Goal: Transaction & Acquisition: Purchase product/service

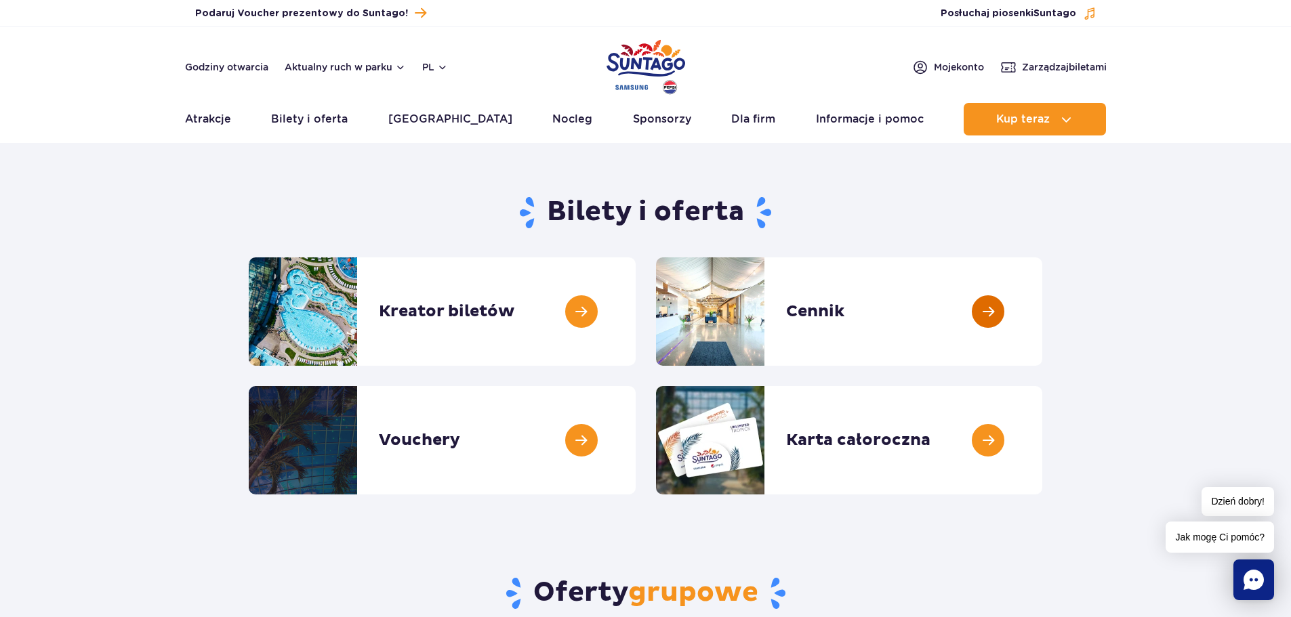
click at [1042, 333] on link at bounding box center [1042, 312] width 0 height 108
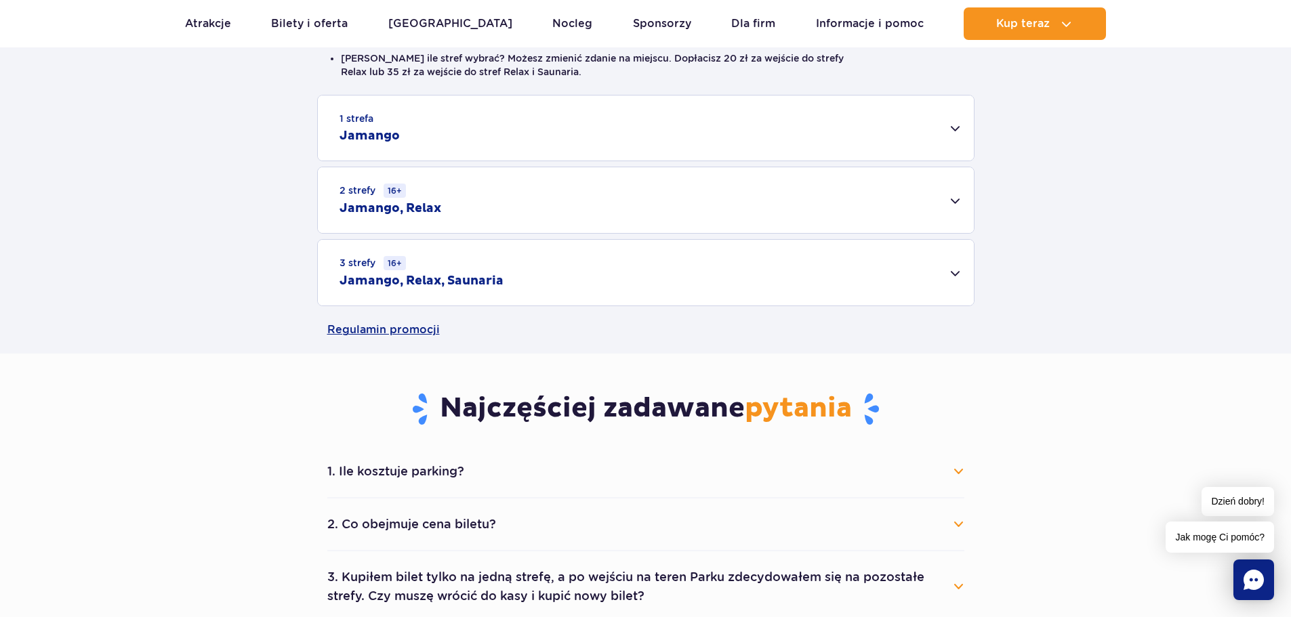
click at [393, 125] on div "1 strefa Jamango" at bounding box center [646, 128] width 656 height 65
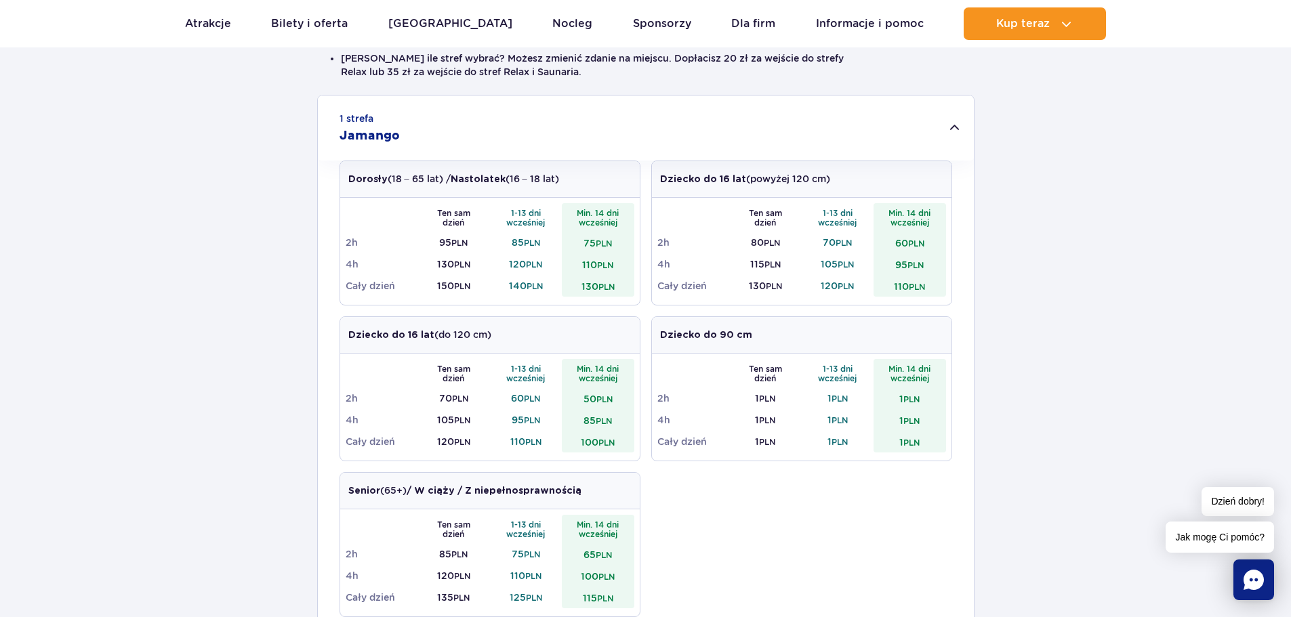
click at [590, 251] on td "75 PLN" at bounding box center [598, 243] width 73 height 22
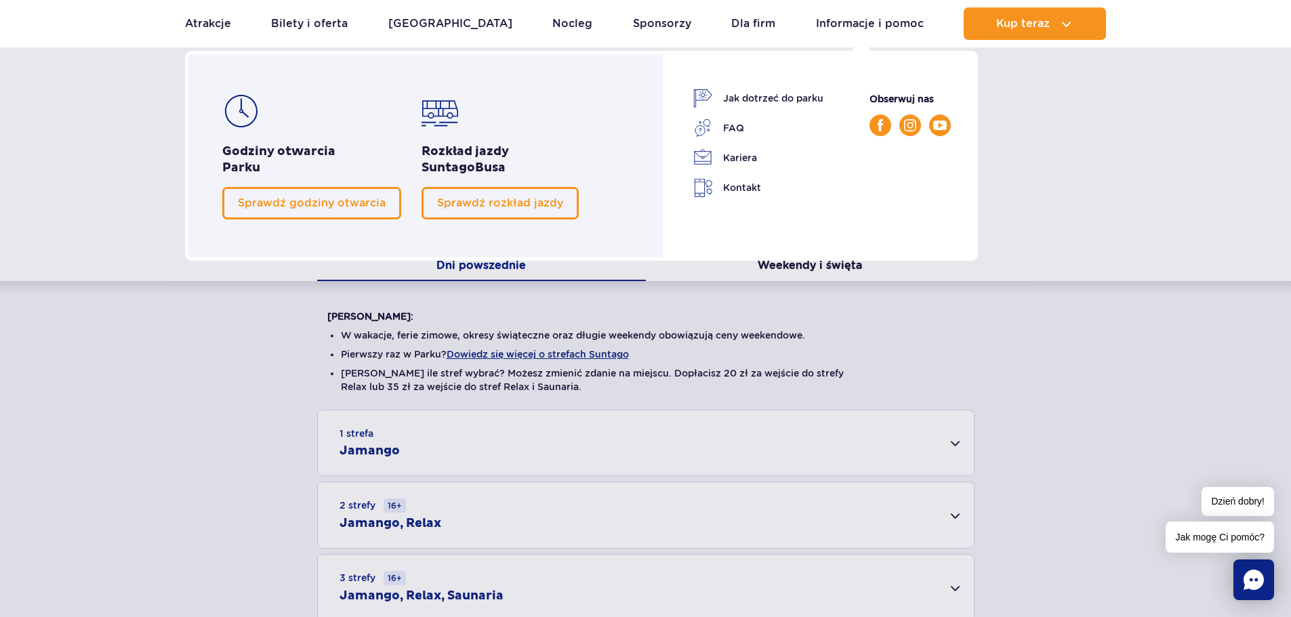
scroll to position [68, 0]
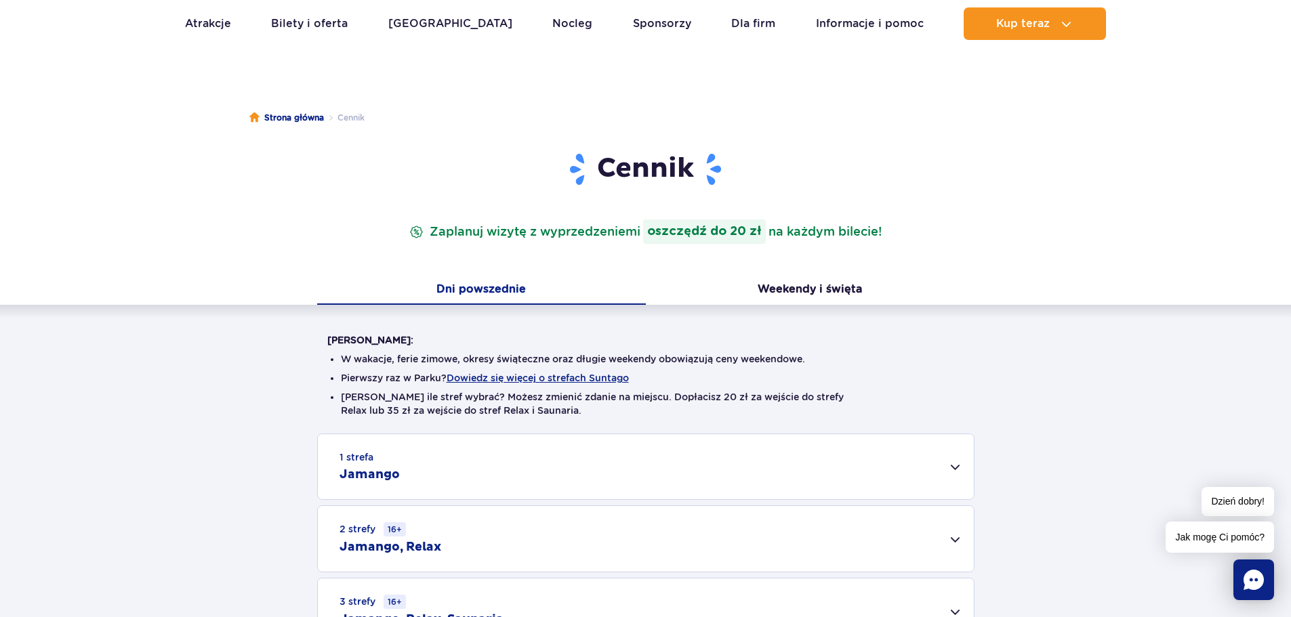
click at [387, 493] on div "1 strefa Jamango" at bounding box center [646, 466] width 656 height 65
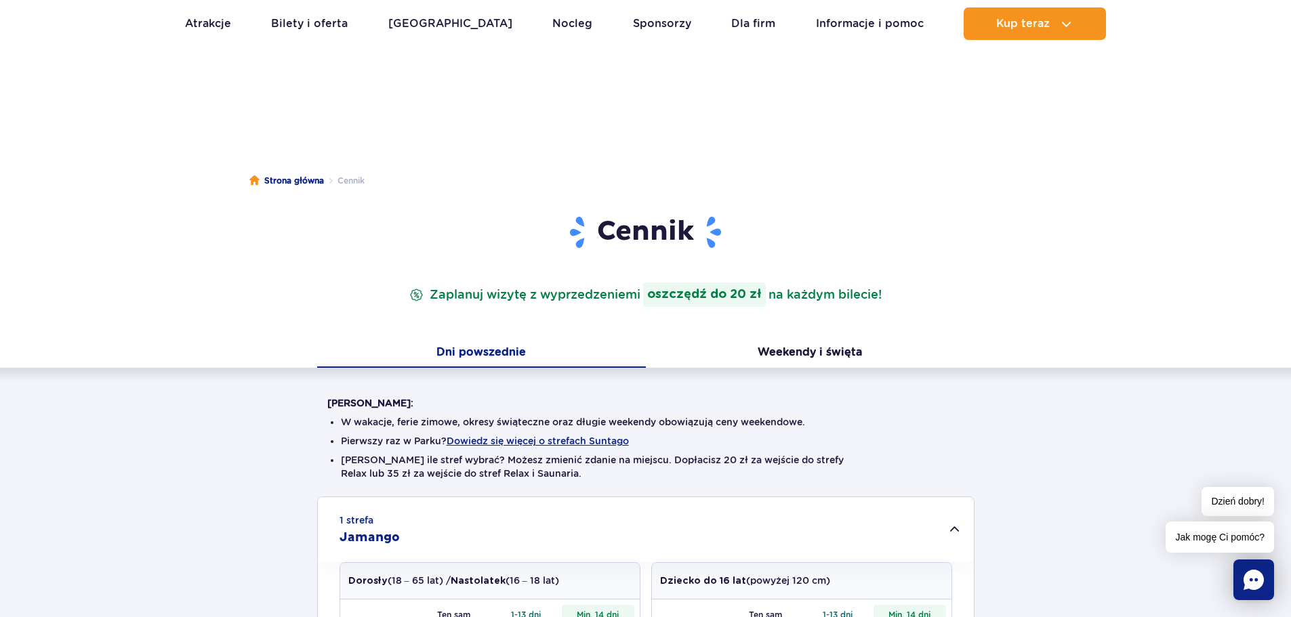
scroll to position [0, 0]
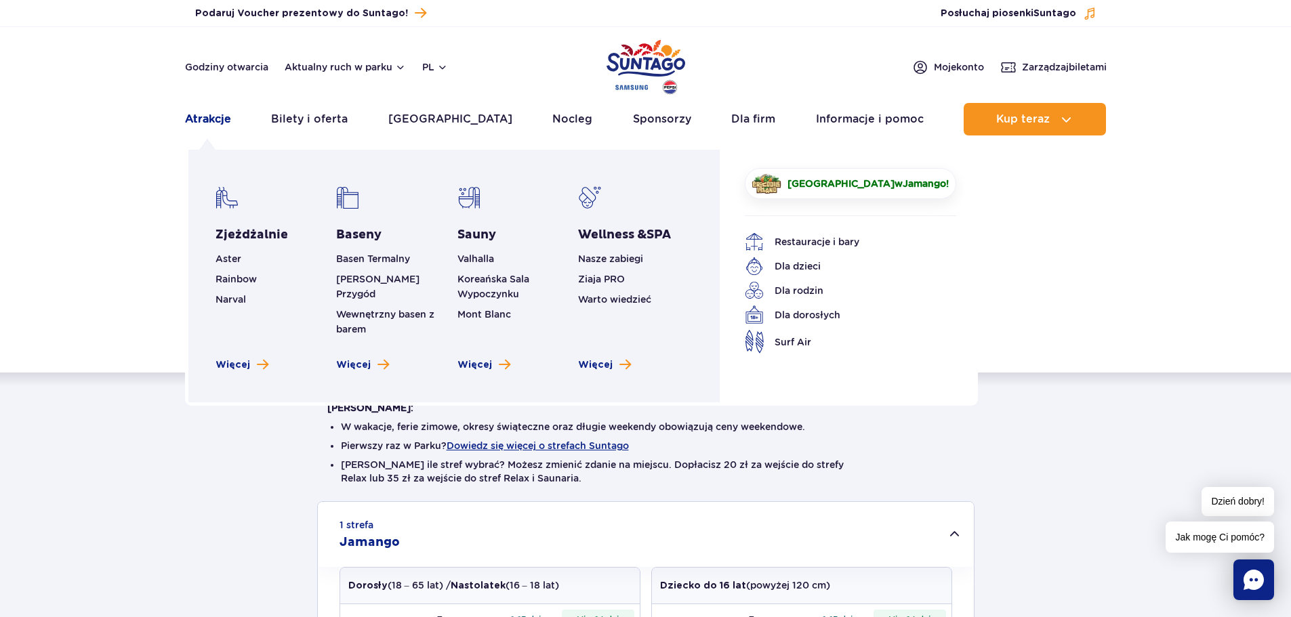
click at [221, 117] on link "Atrakcje" at bounding box center [208, 119] width 46 height 33
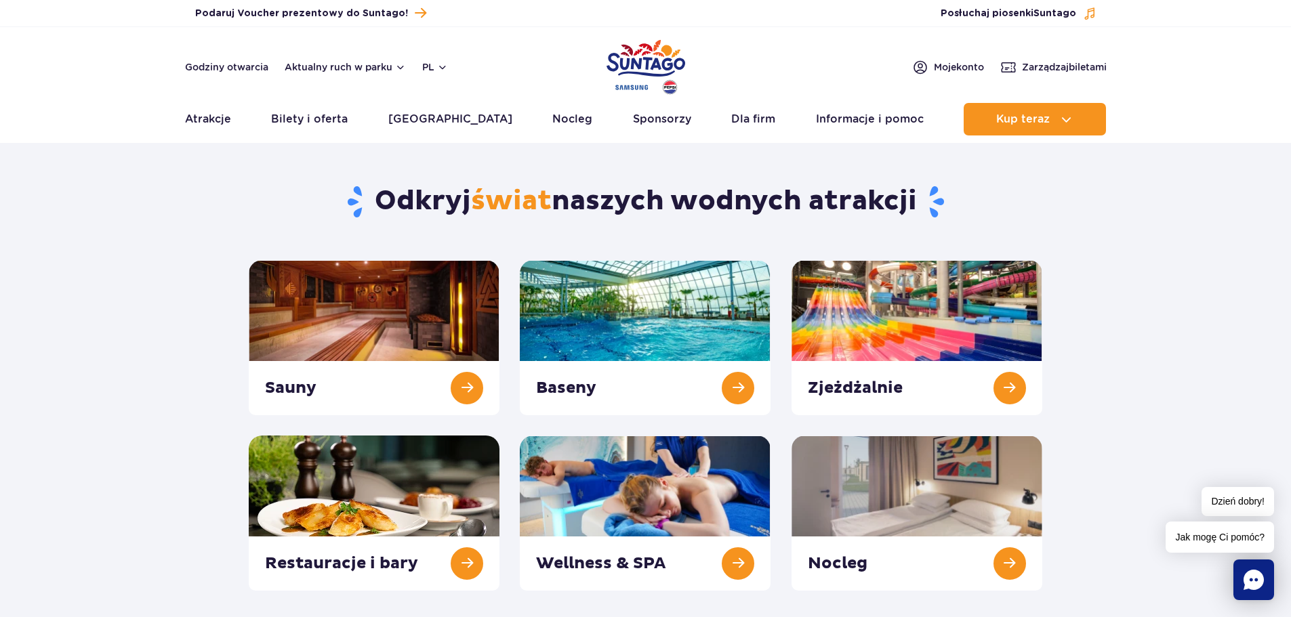
click at [511, 261] on div "Baseny" at bounding box center [645, 337] width 271 height 155
click at [543, 296] on link at bounding box center [645, 337] width 251 height 155
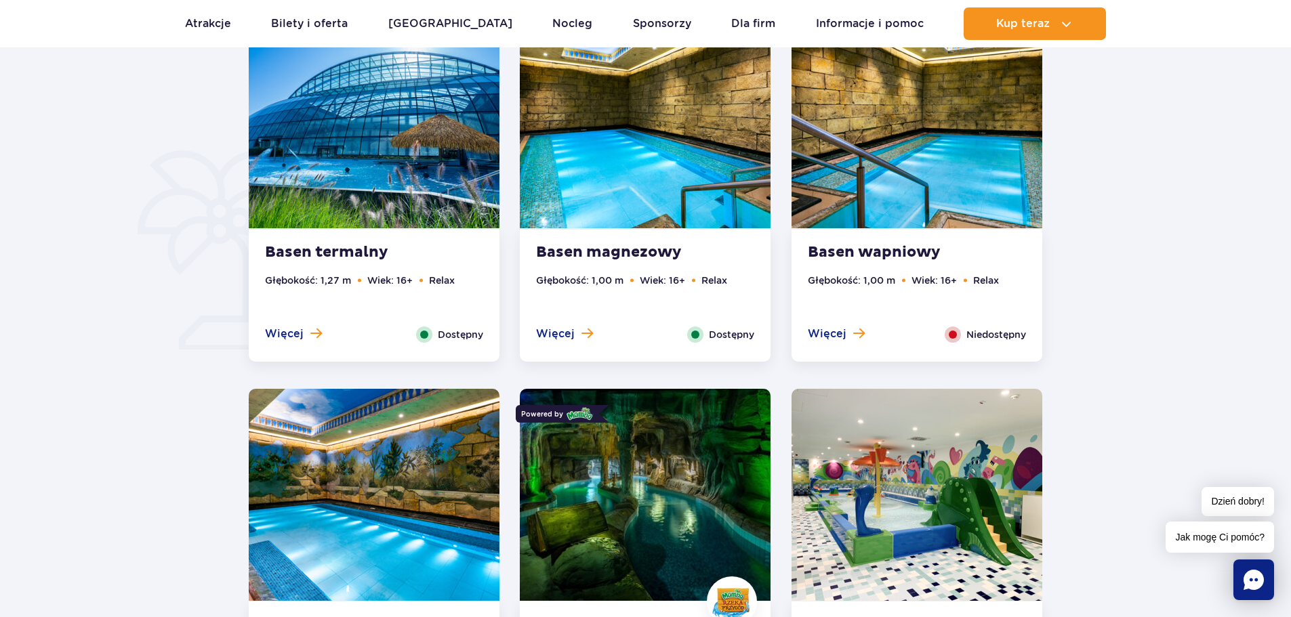
click at [608, 208] on img at bounding box center [645, 122] width 251 height 212
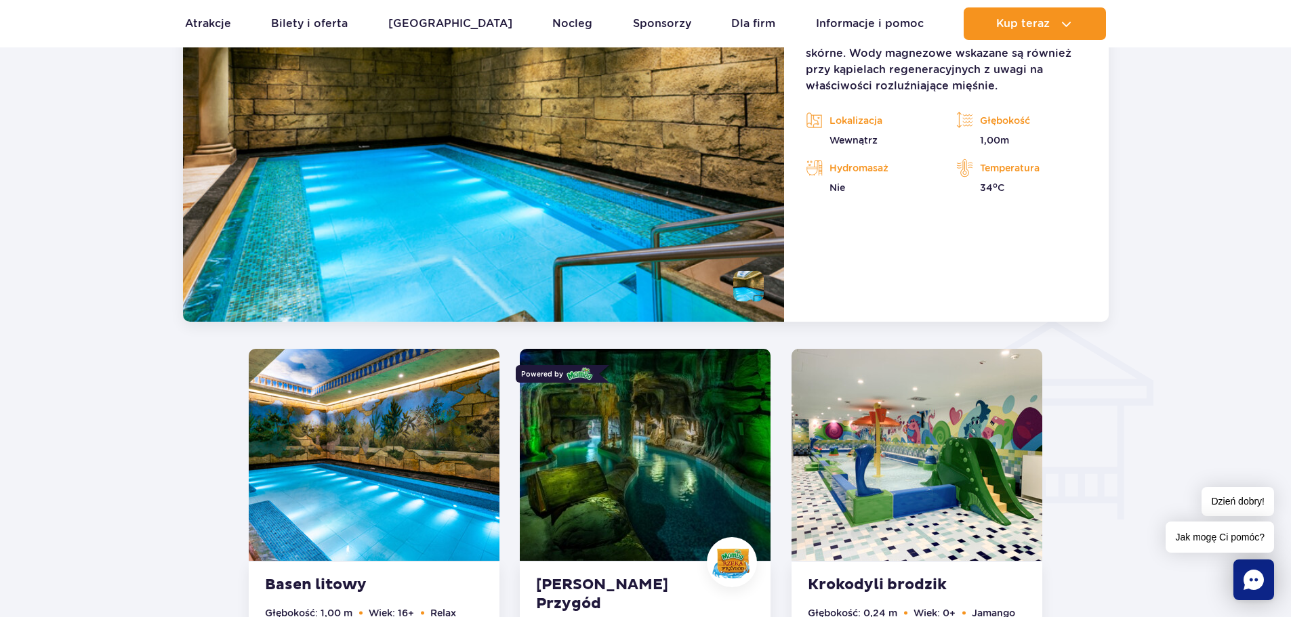
scroll to position [1260, 0]
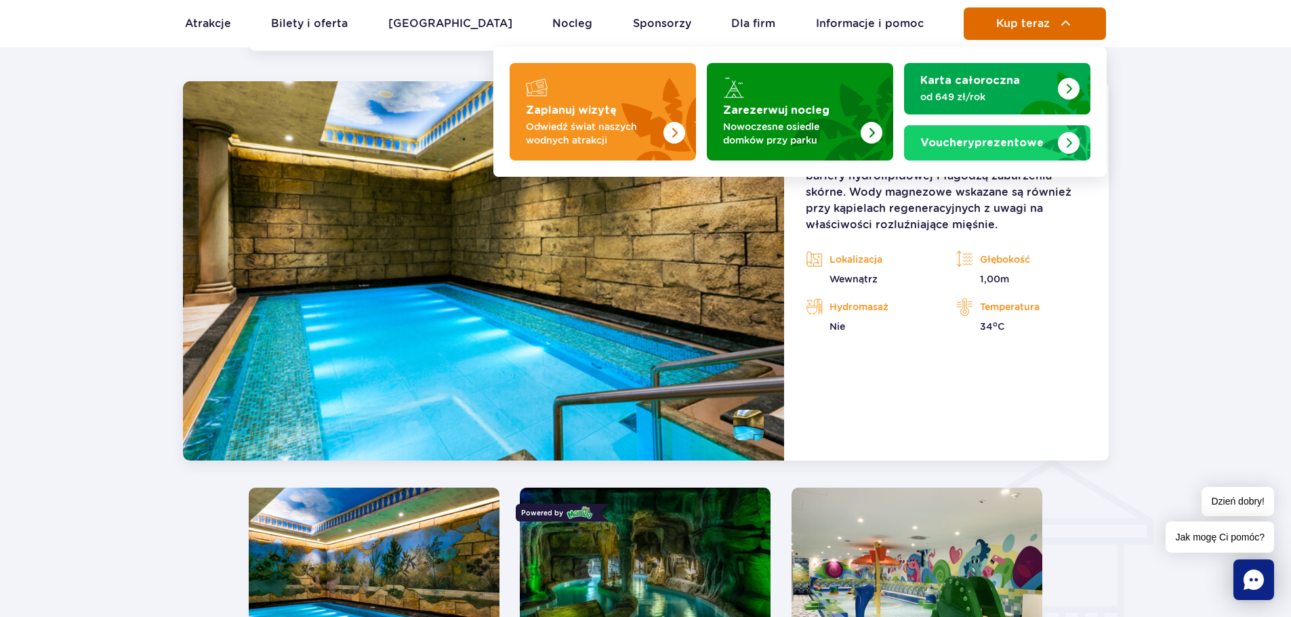
click at [1002, 16] on button "Kup teraz" at bounding box center [1035, 23] width 142 height 33
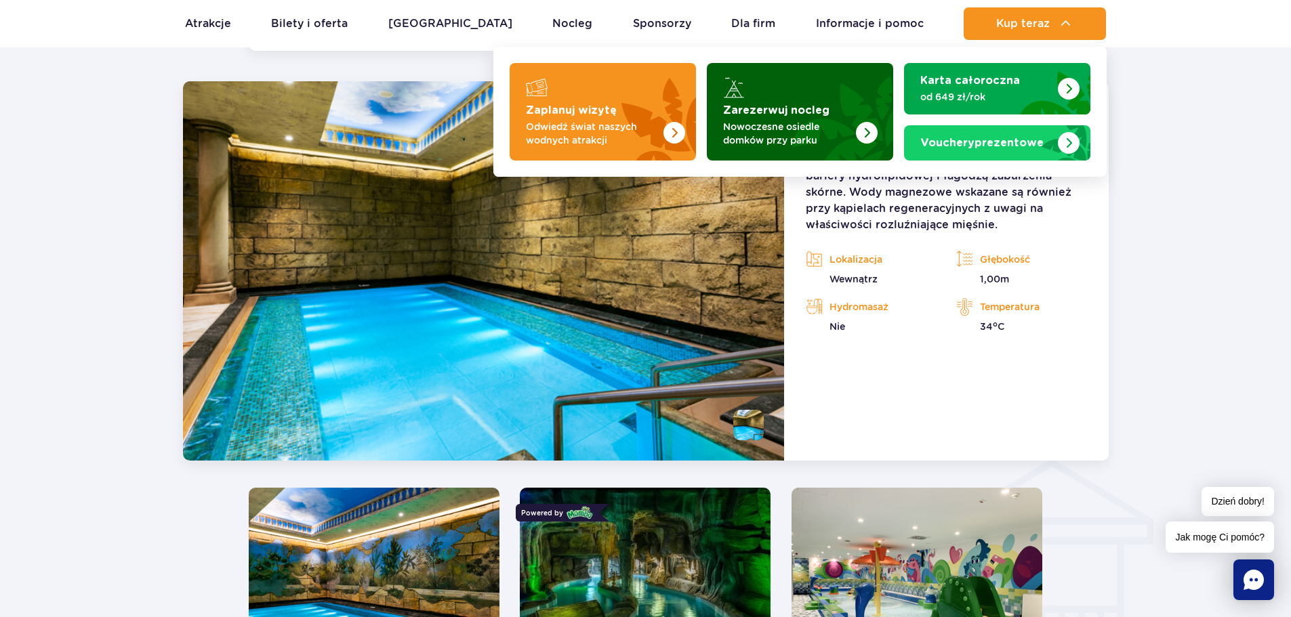
click at [826, 124] on p "Nowoczesne osiedle domków przy parku" at bounding box center [789, 133] width 132 height 27
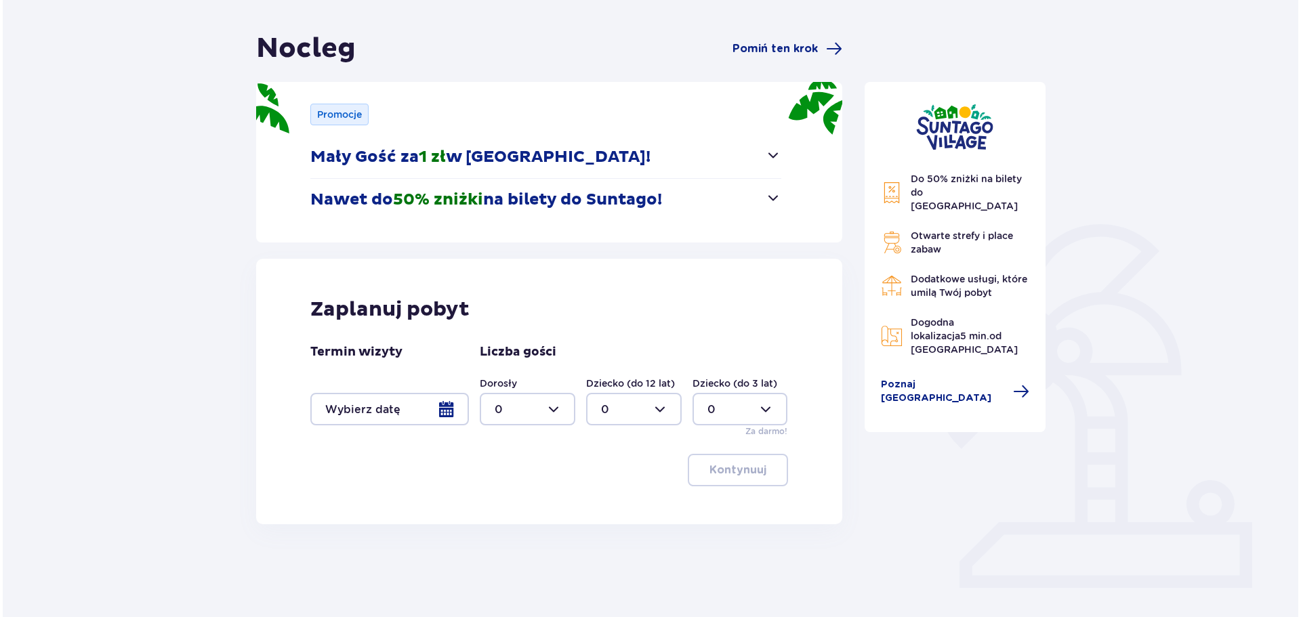
scroll to position [136, 0]
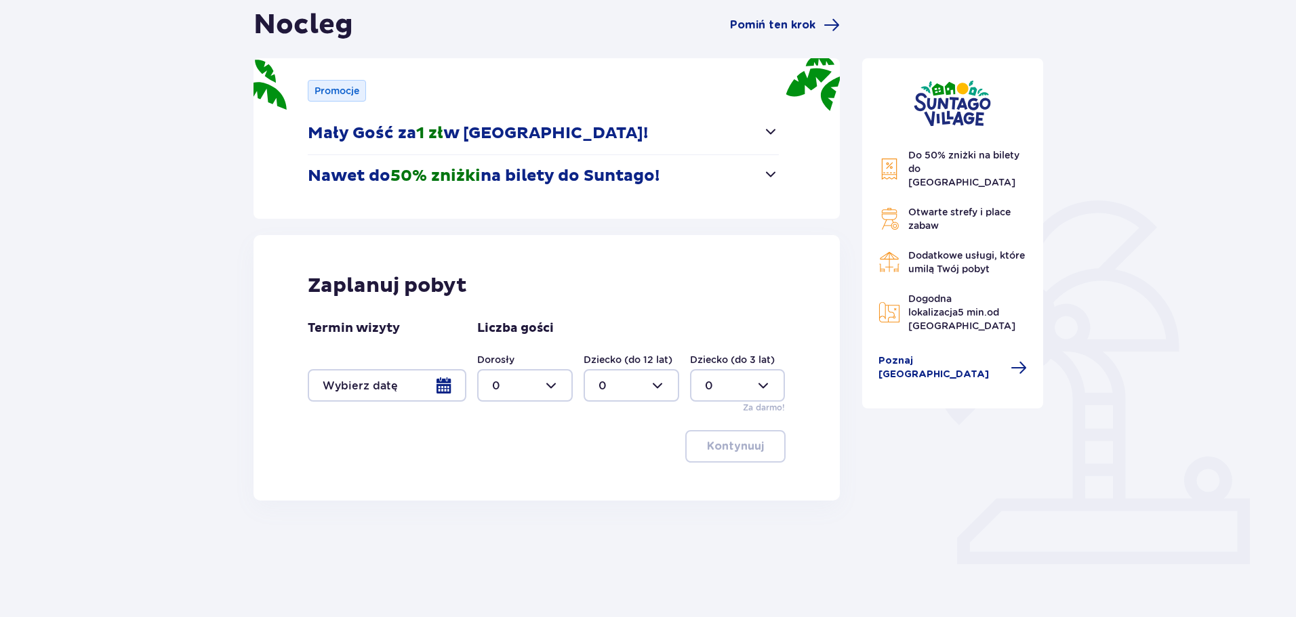
click at [507, 386] on div at bounding box center [525, 385] width 96 height 33
click at [525, 444] on span "1" at bounding box center [524, 455] width 93 height 28
type input "1"
drag, startPoint x: 643, startPoint y: 449, endPoint x: 785, endPoint y: 449, distance: 142.3
click at [644, 449] on div "Kontynuuj" at bounding box center [547, 446] width 478 height 33
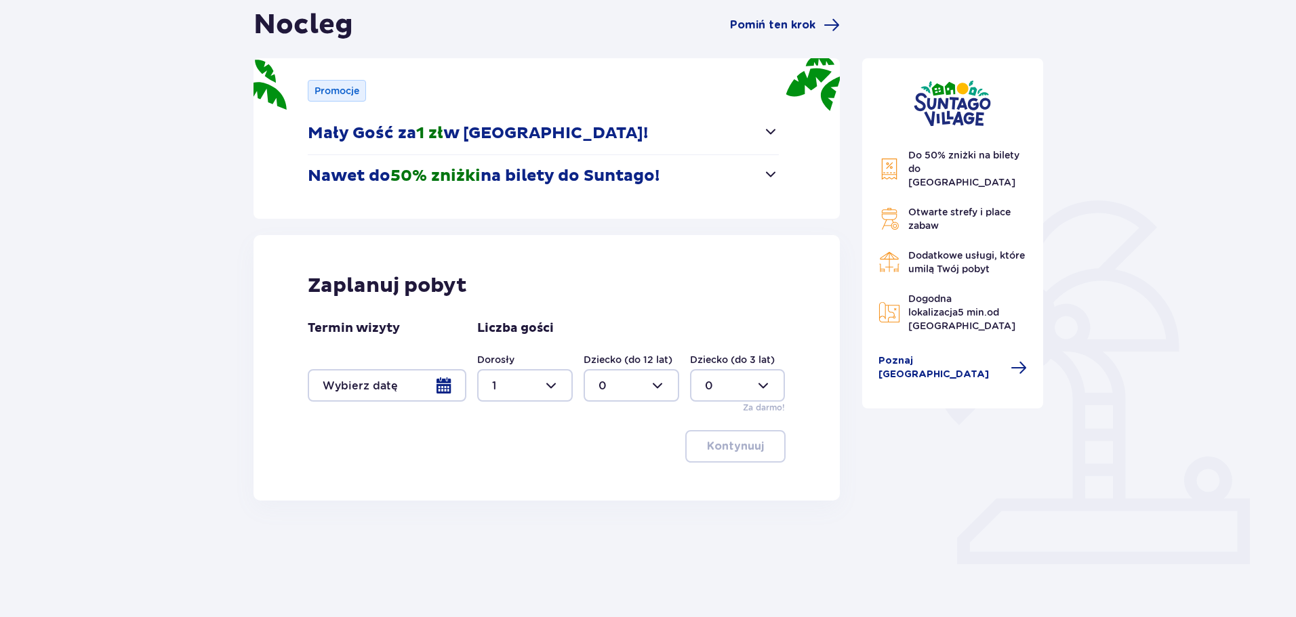
click at [378, 387] on div at bounding box center [387, 385] width 159 height 33
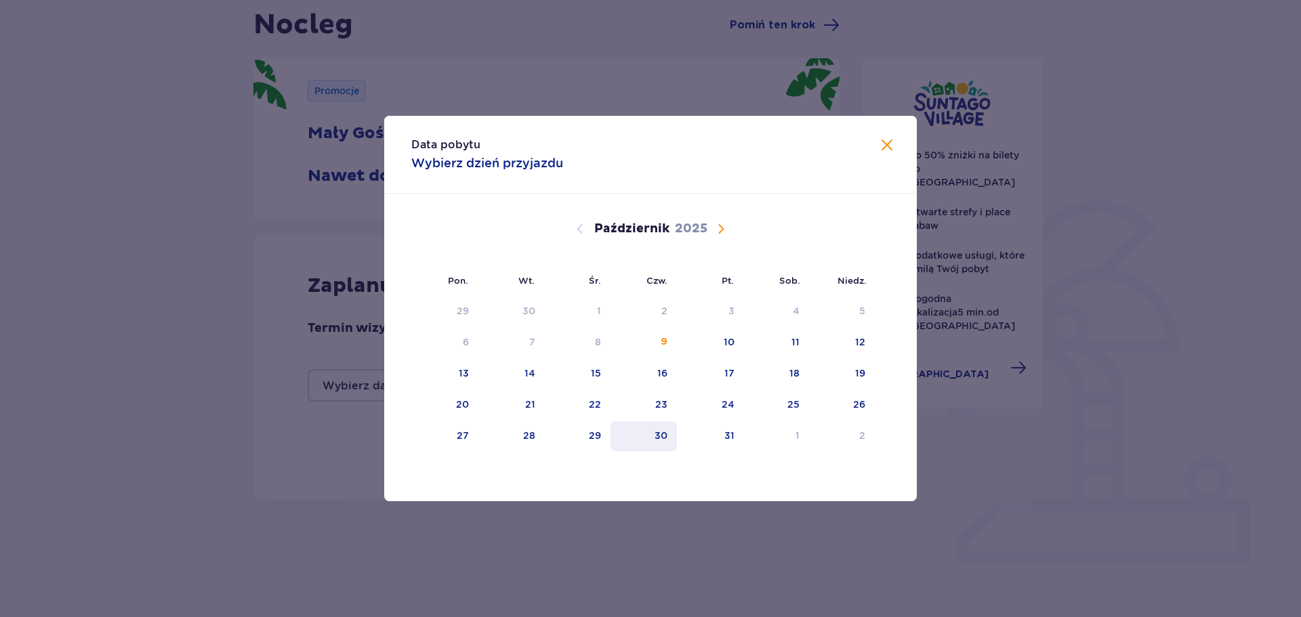
click at [676, 432] on div "30" at bounding box center [644, 437] width 67 height 30
click at [718, 434] on div "31" at bounding box center [710, 437] width 67 height 30
type input "30.10.25 - 31.10.25"
type input "0"
click at [1180, 394] on div "Data pobytu 30.10 - 31.10 ( 1 noc ) Pon. Wt. Śr. Czw. Pt. Sob. Niedz. Wrzesień …" at bounding box center [650, 308] width 1301 height 617
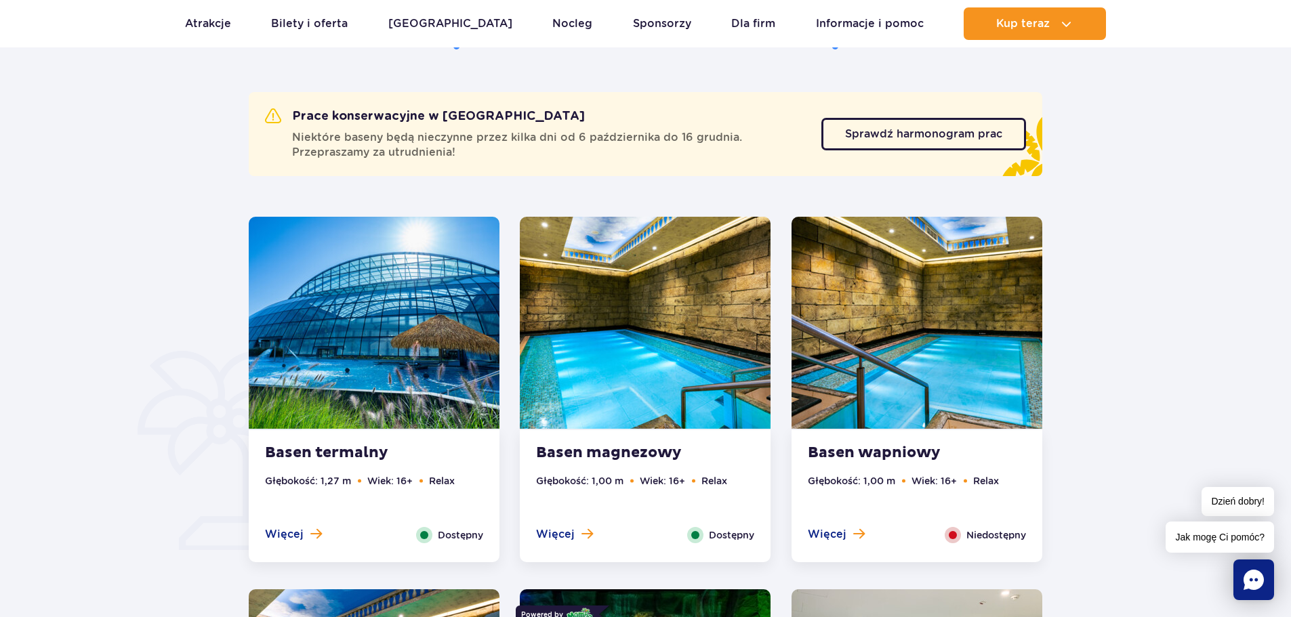
scroll to position [582, 0]
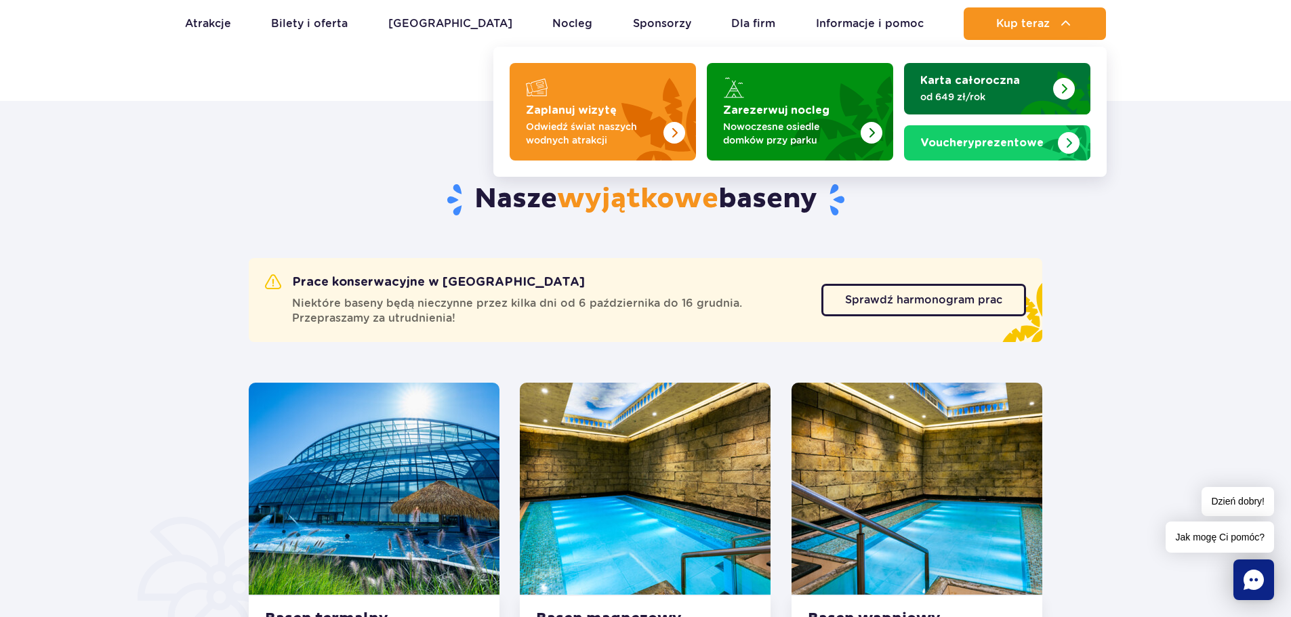
click at [990, 100] on p "od 649 zł/rok" at bounding box center [986, 97] width 132 height 14
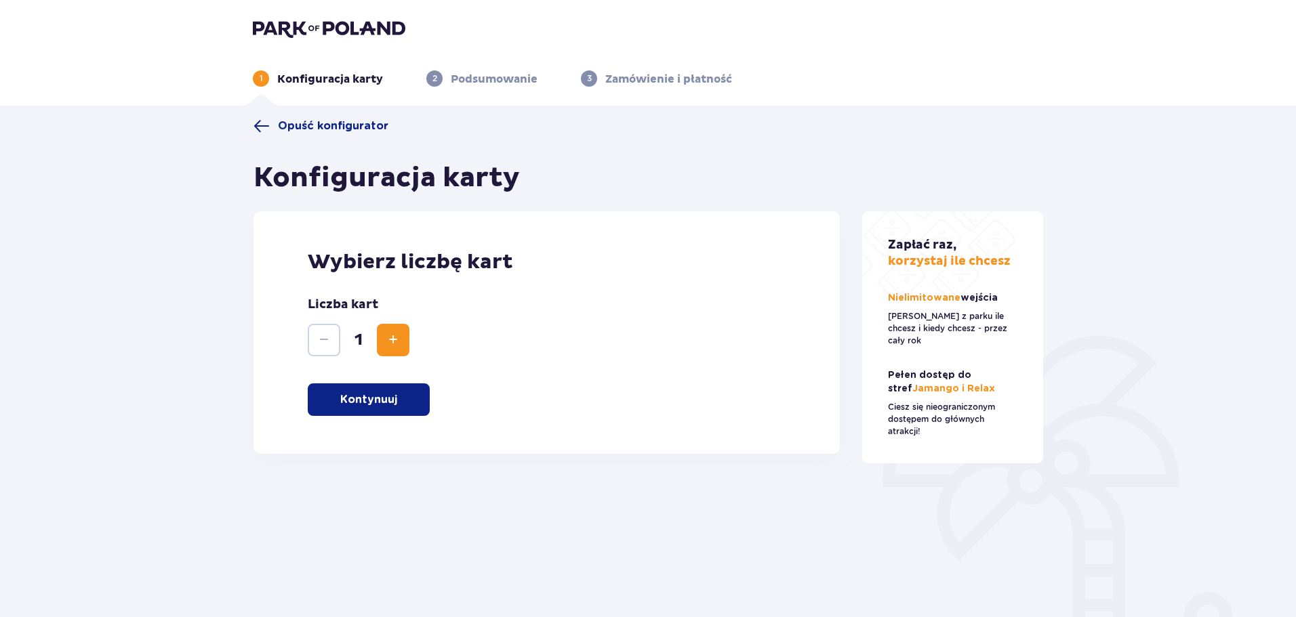
click at [390, 396] on p "Kontynuuj" at bounding box center [368, 399] width 57 height 15
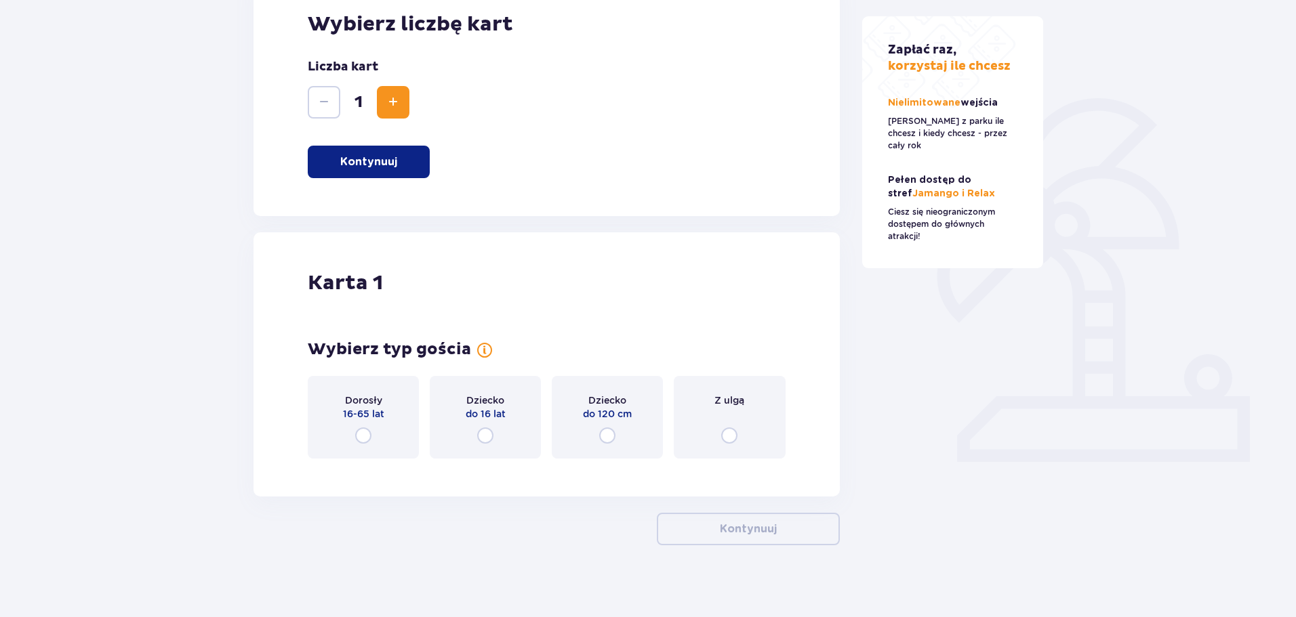
scroll to position [247, 0]
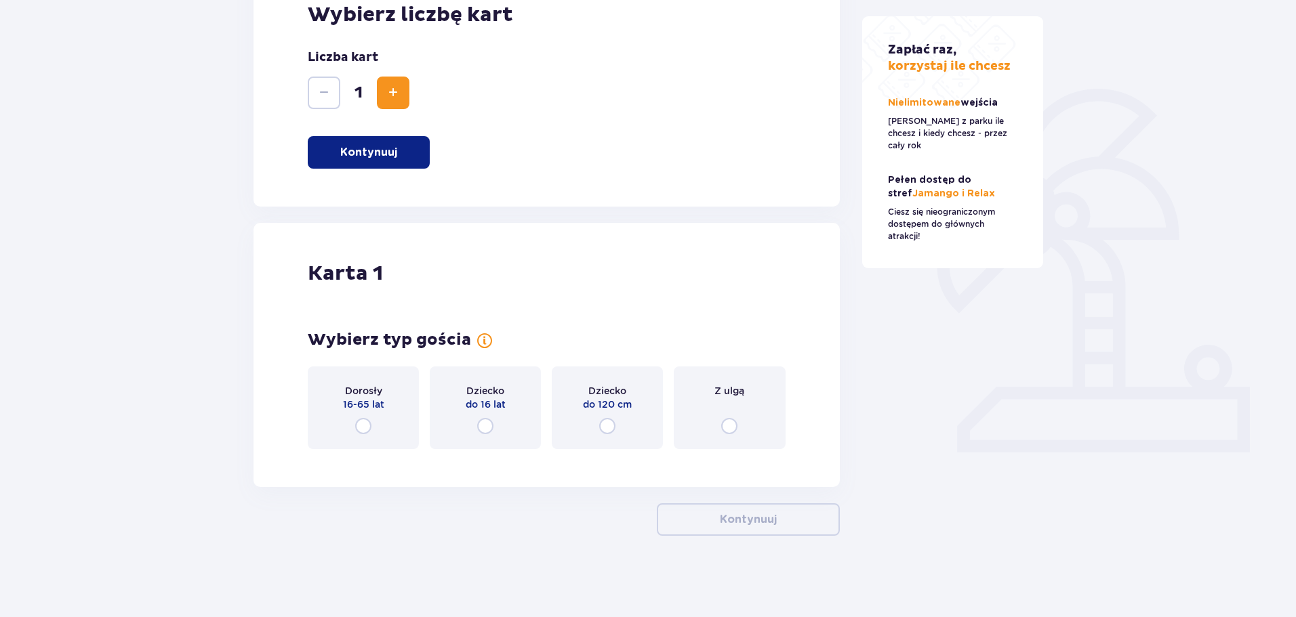
click at [368, 424] on input "radio" at bounding box center [363, 426] width 16 height 16
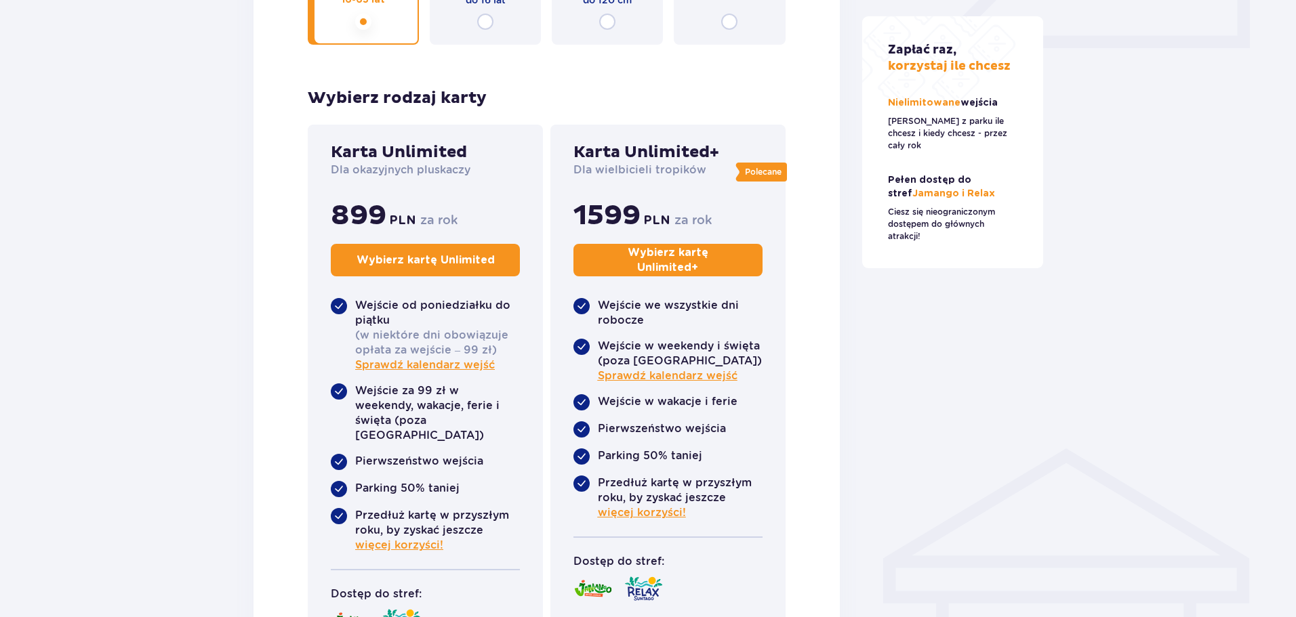
scroll to position [724, 0]
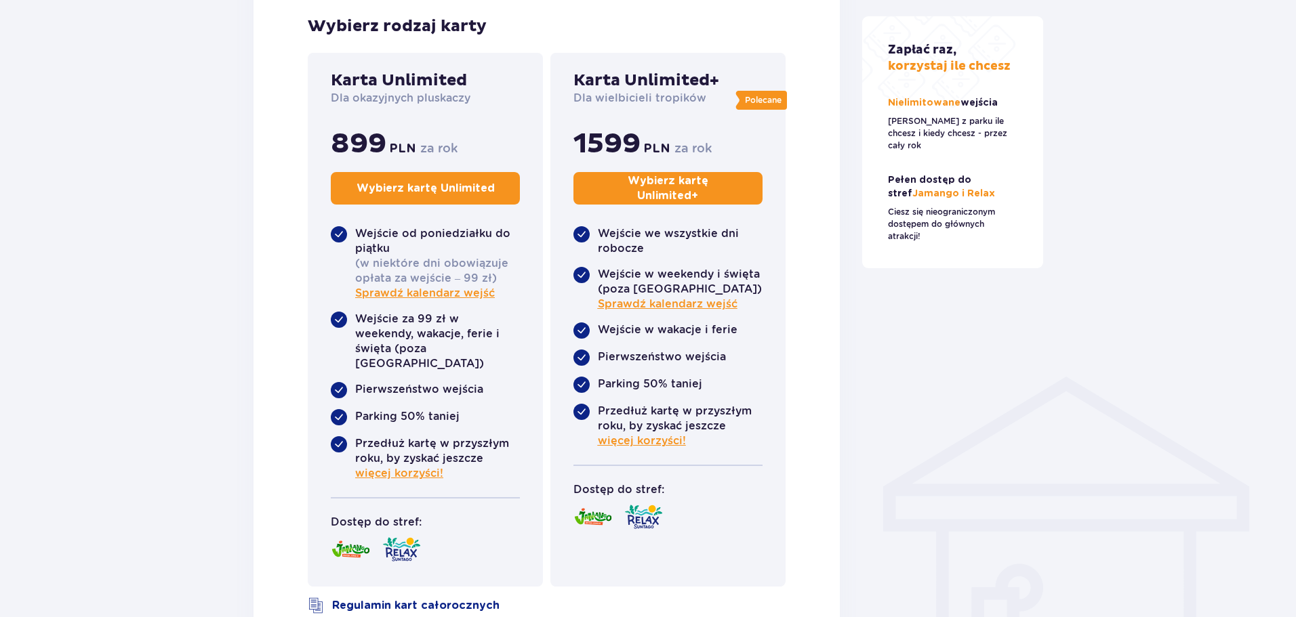
click at [450, 197] on button "Wybierz kartę Unlimited" at bounding box center [425, 188] width 189 height 33
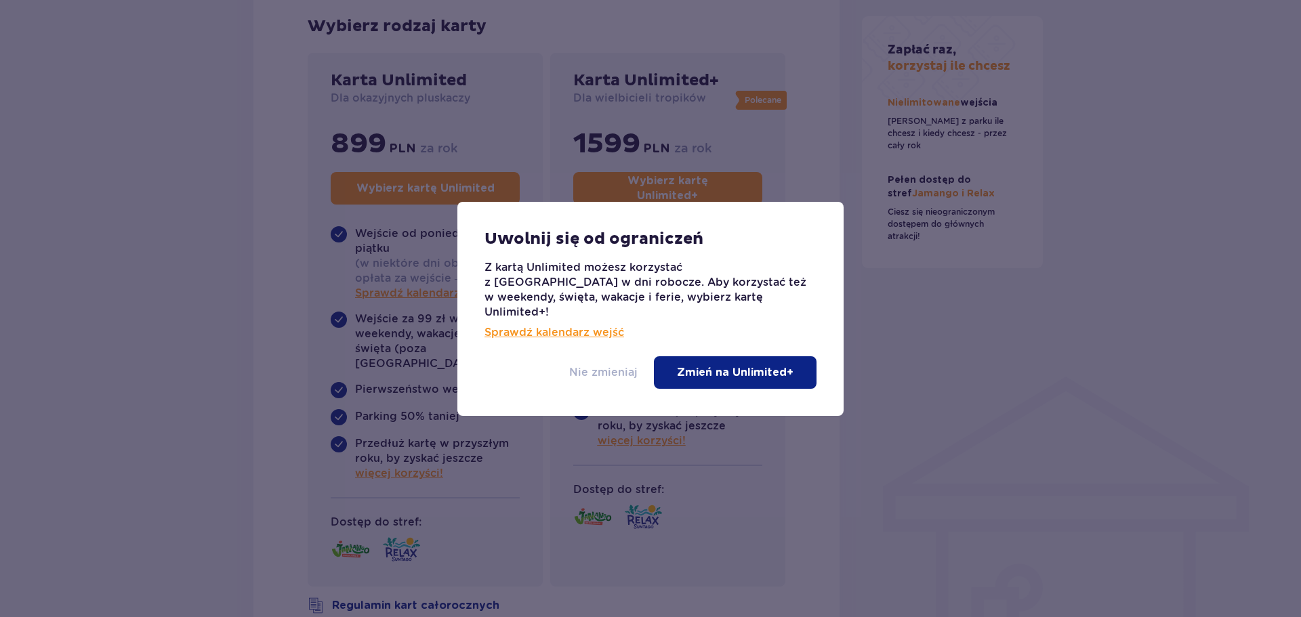
click at [617, 369] on p "Nie zmieniaj" at bounding box center [603, 372] width 68 height 15
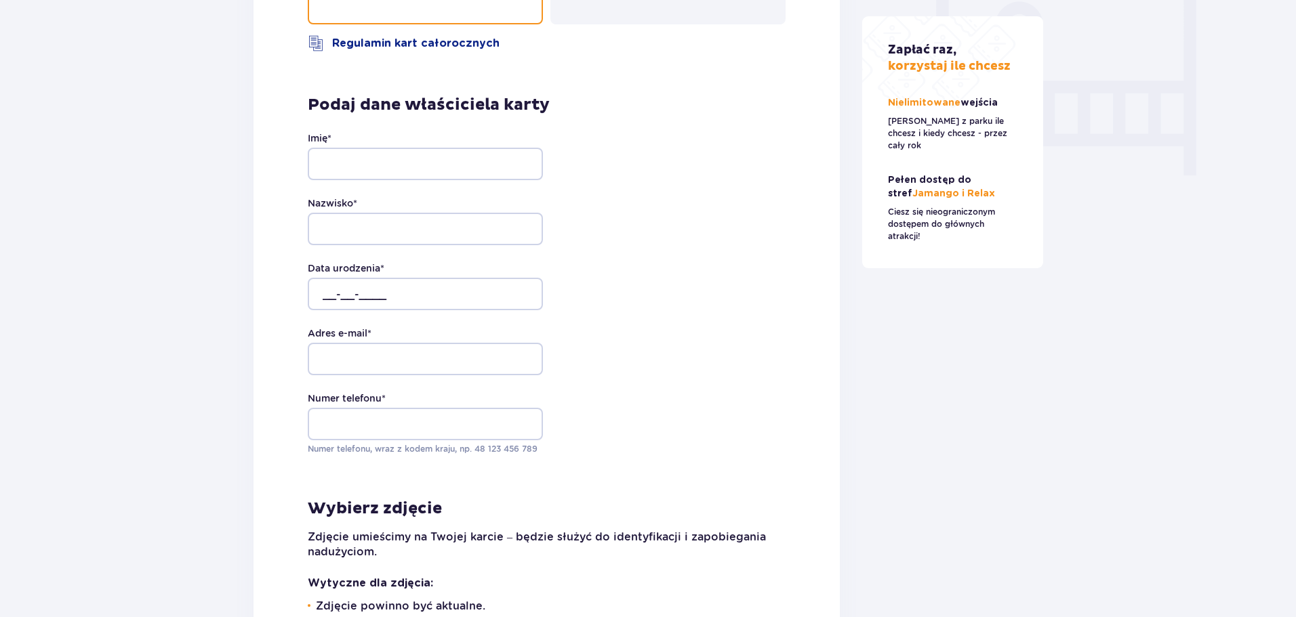
scroll to position [1350, 0]
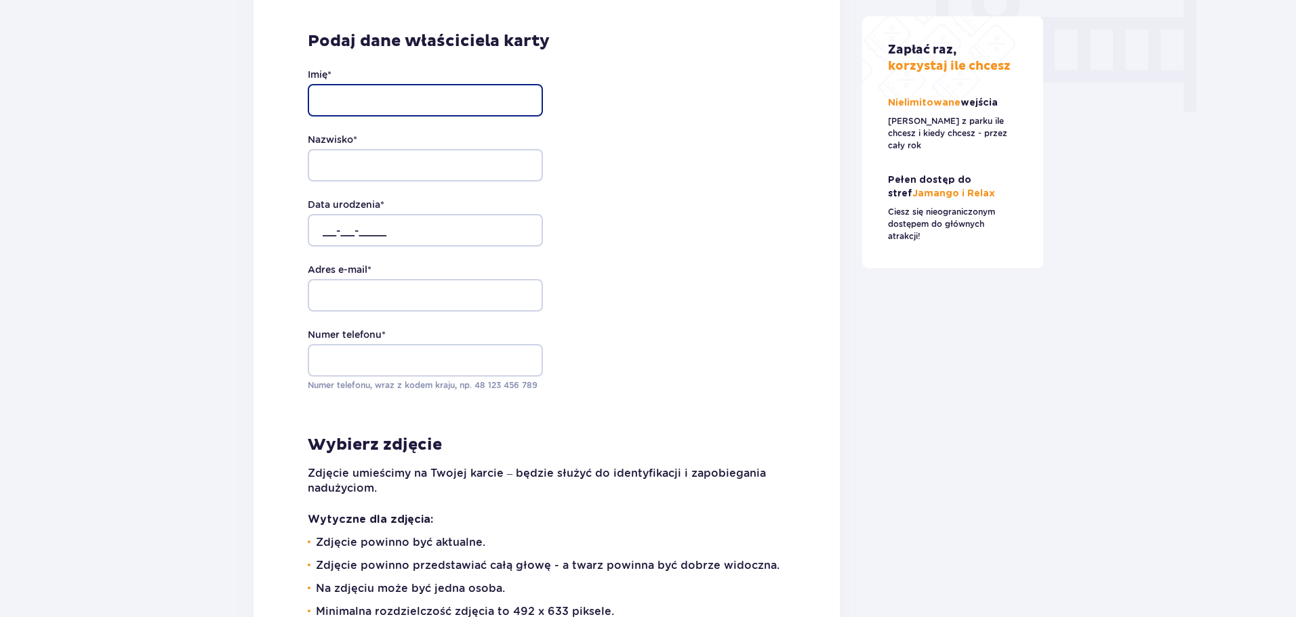
click at [363, 84] on input "Imię *" at bounding box center [425, 100] width 235 height 33
type input "Test"
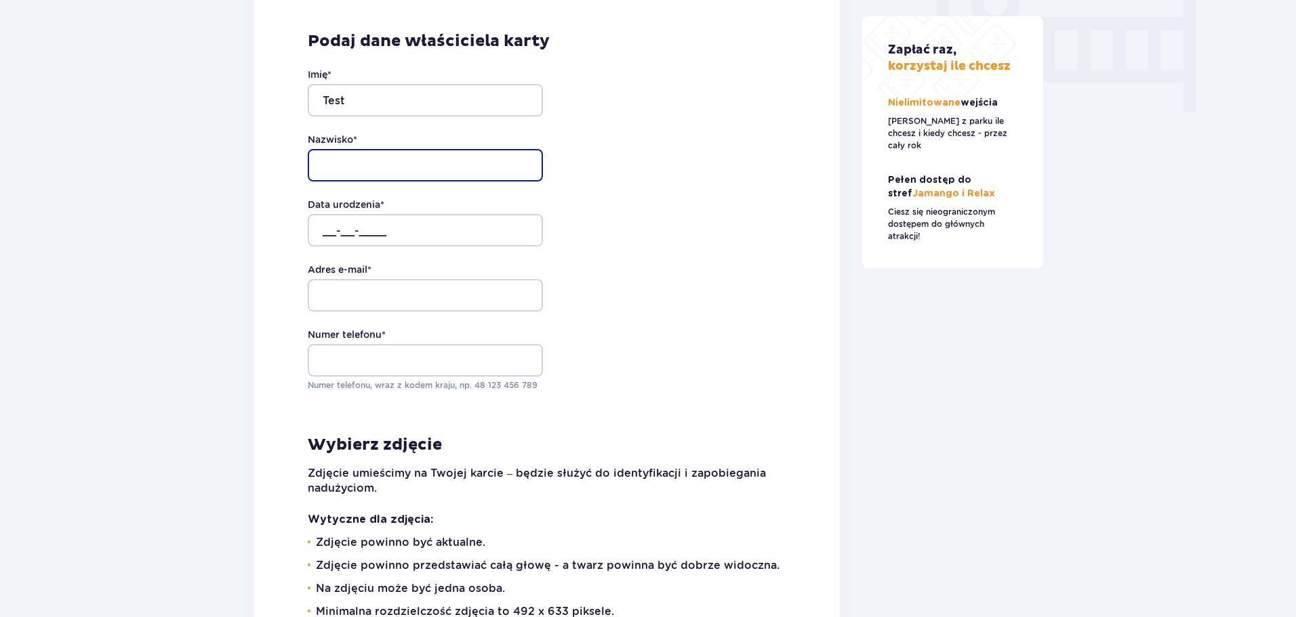
type input "Test"
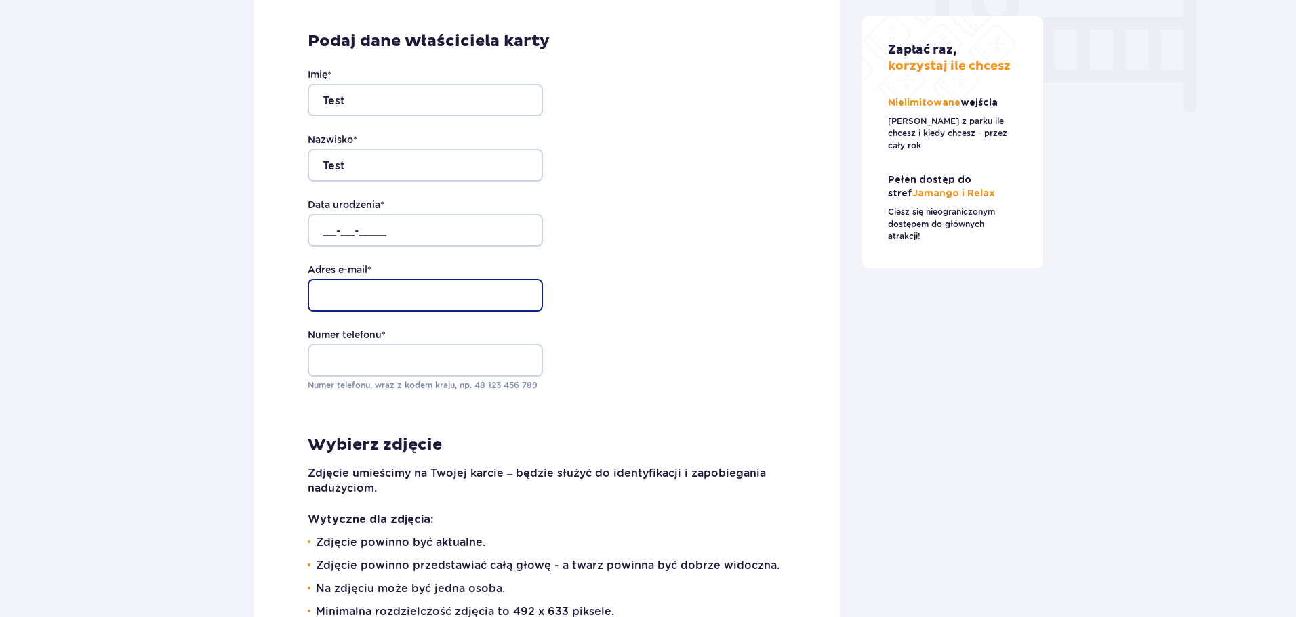
type input "test@tpay.com"
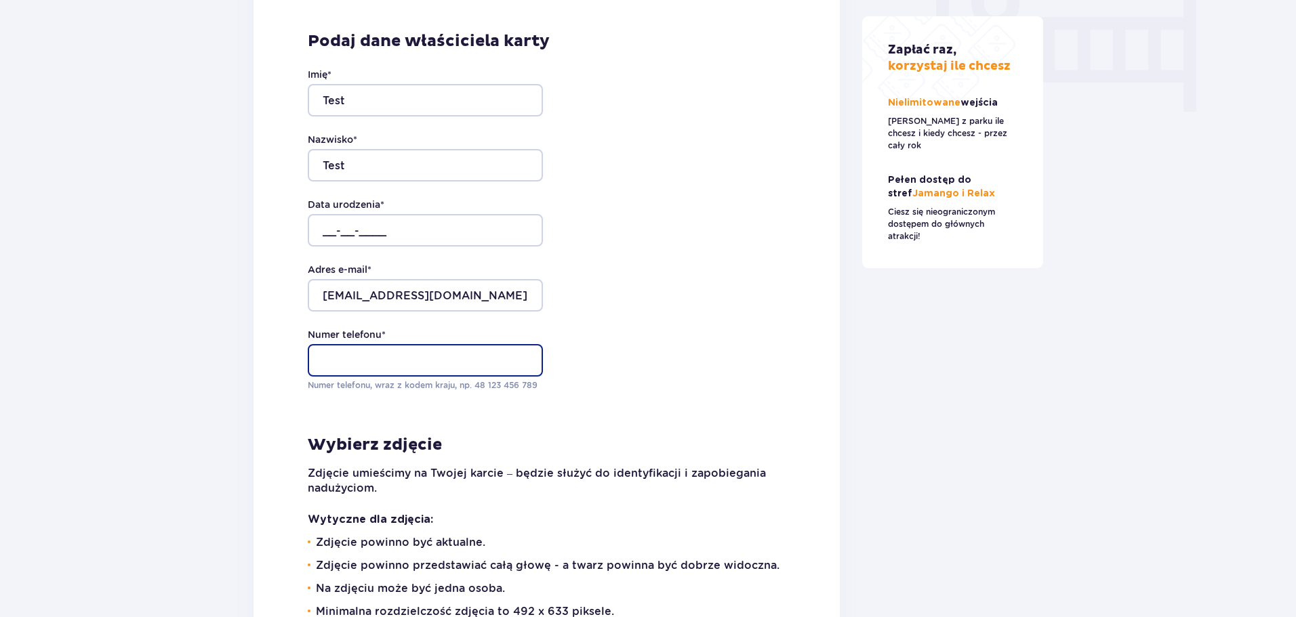
type input "508508508"
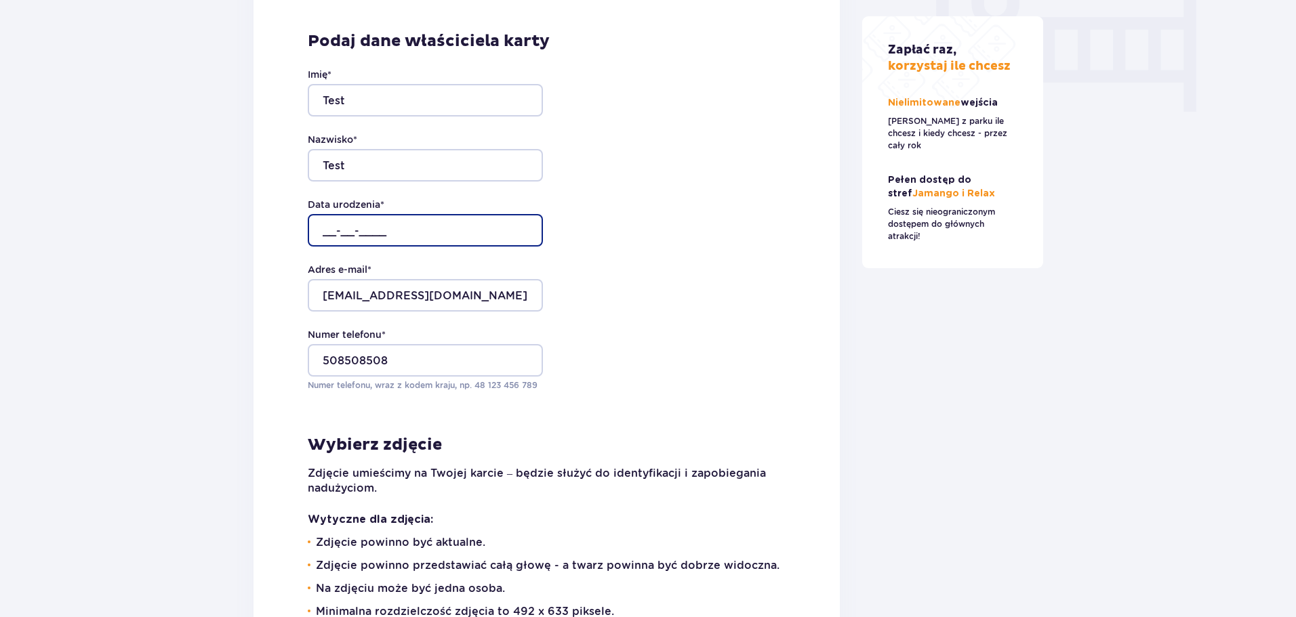
click at [325, 218] on input "__-__-____" at bounding box center [425, 230] width 235 height 33
click at [302, 257] on div "Podaj dane właściciela karty Imię * Test Nazwisko * Test Data urodzenia * 12-12…" at bounding box center [546, 434] width 586 height 893
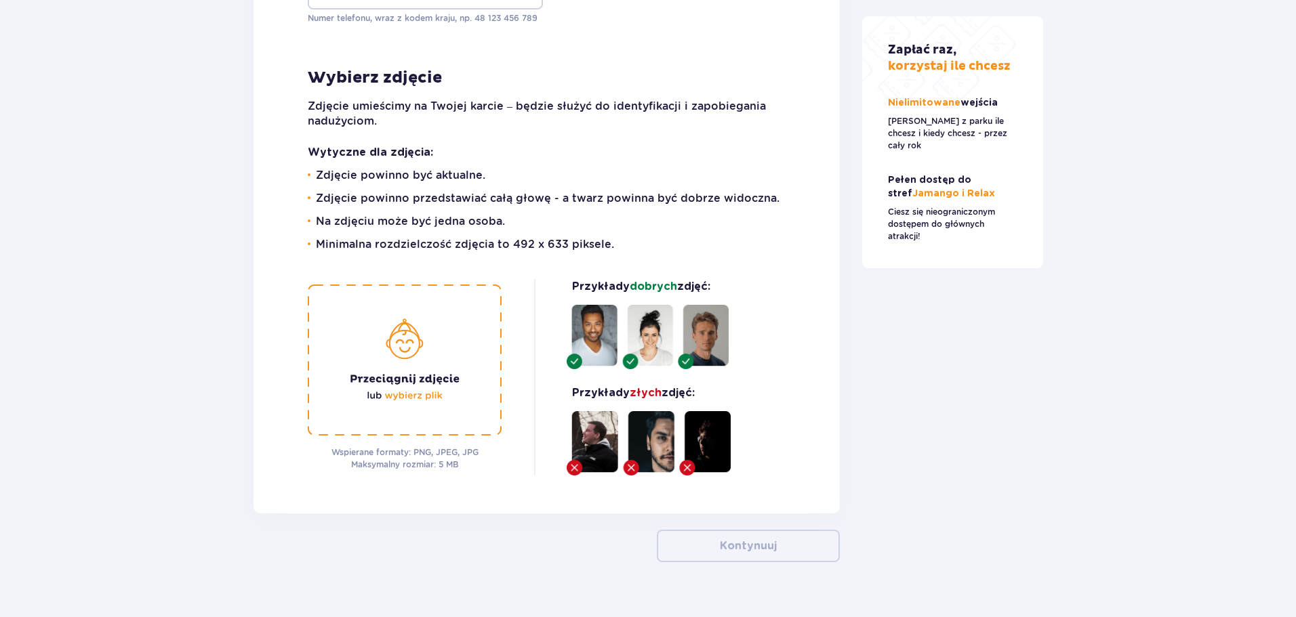
scroll to position [1729, 0]
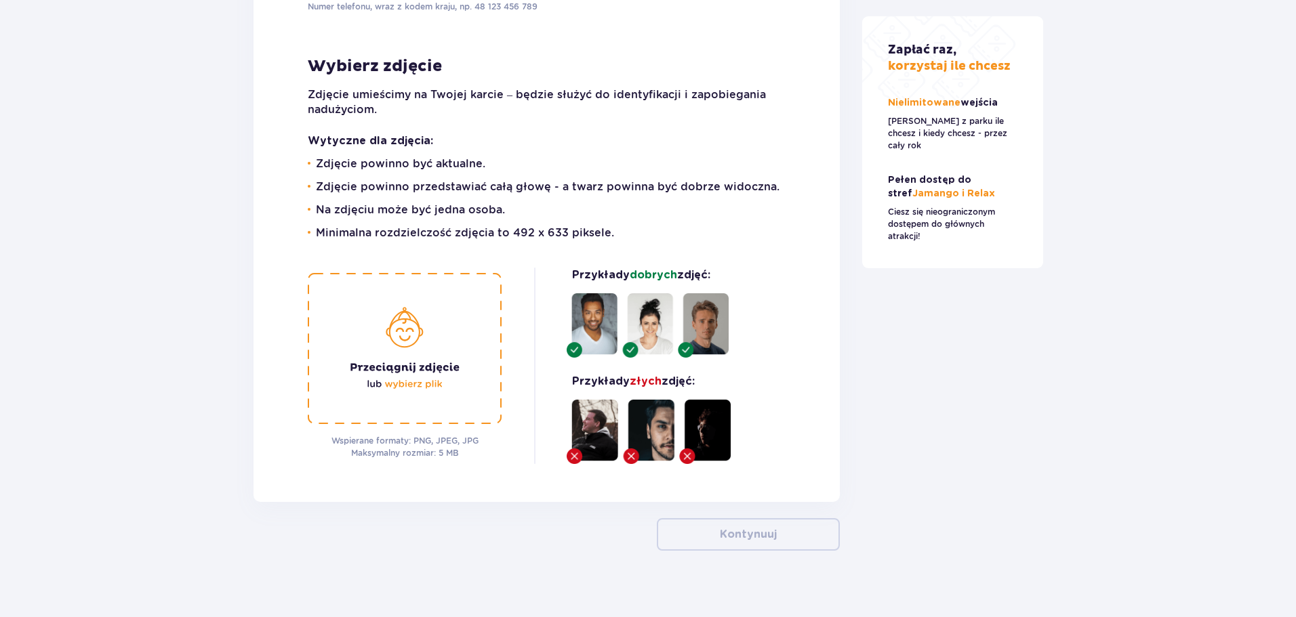
click at [449, 350] on img at bounding box center [405, 348] width 194 height 151
click at [377, 335] on img at bounding box center [405, 348] width 194 height 151
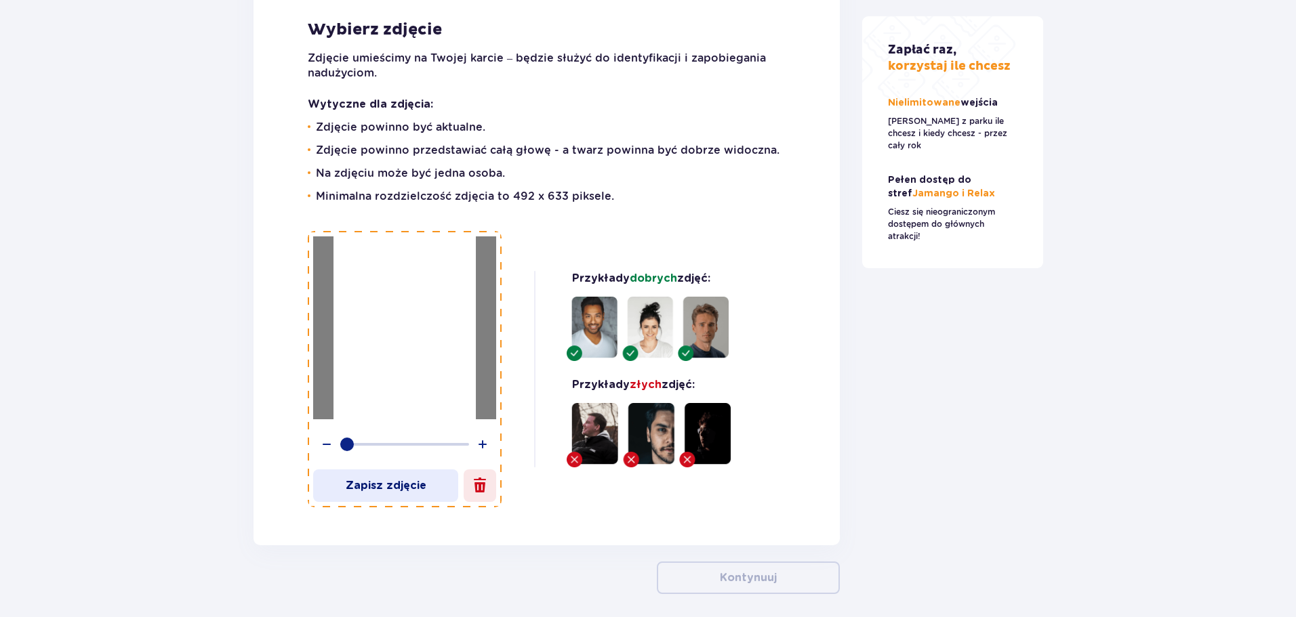
scroll to position [1797, 0]
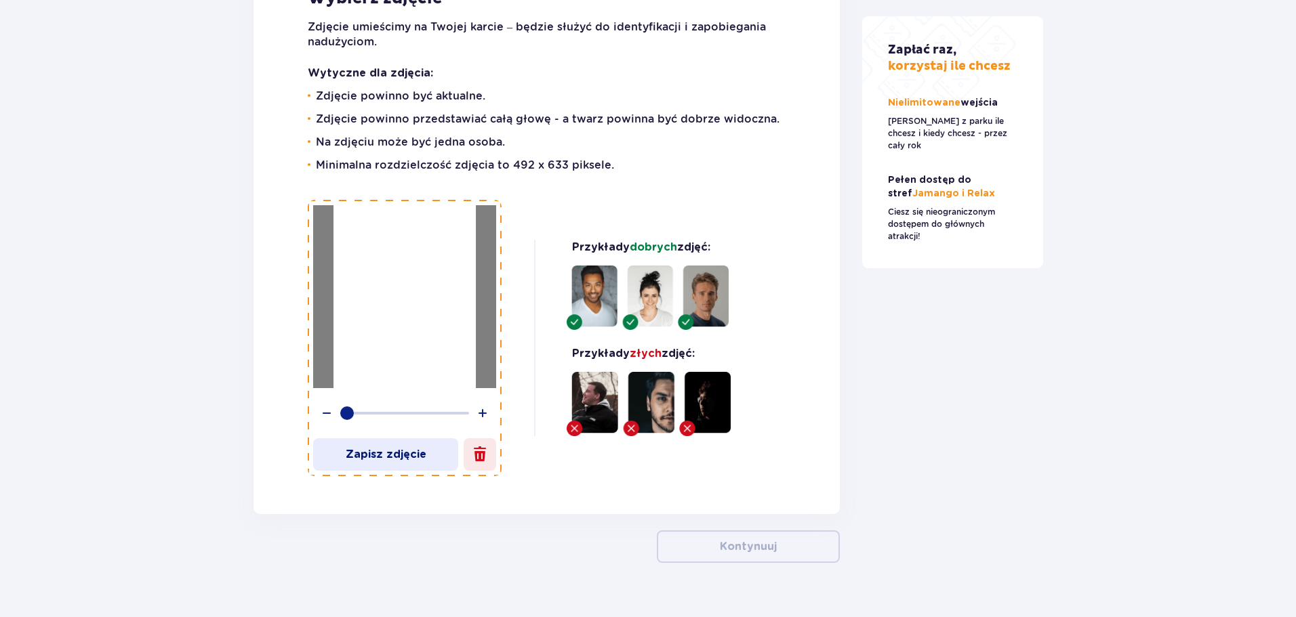
click at [552, 487] on div "Podaj dane właściciela karty Imię * Test Nazwisko * Test Data urodzenia * 12-12…" at bounding box center [546, 27] width 586 height 973
click at [383, 447] on p "Zapisz zdjęcie" at bounding box center [385, 454] width 145 height 15
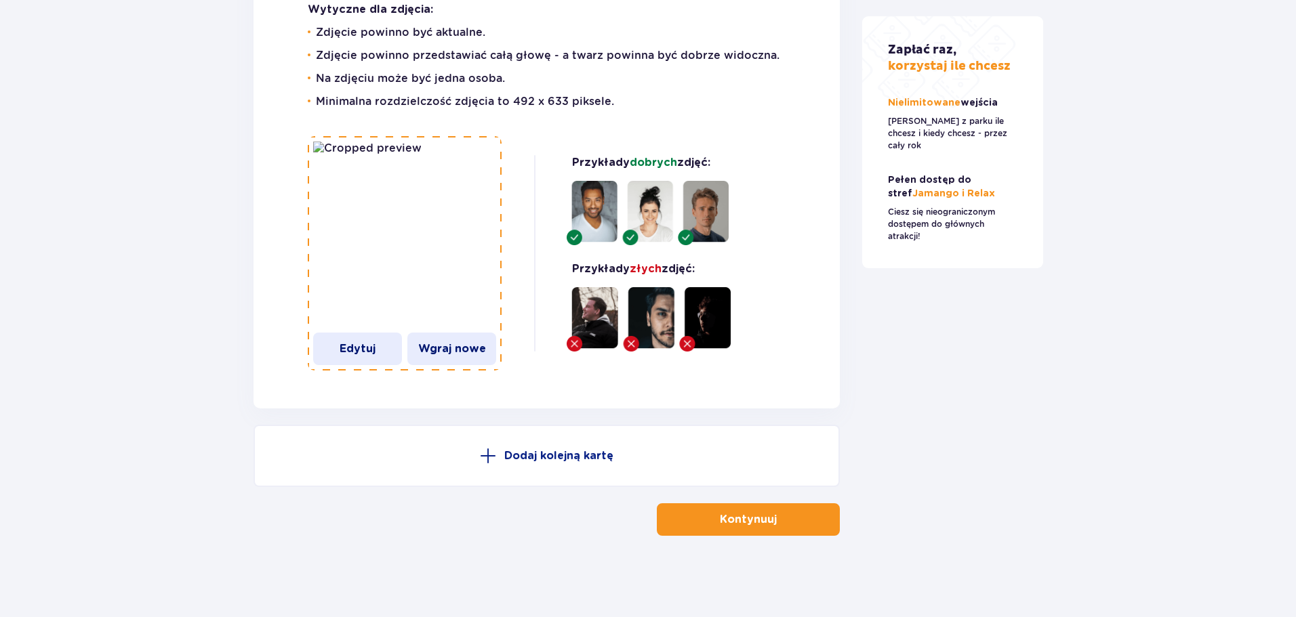
scroll to position [1898, 0]
click at [773, 524] on span "button" at bounding box center [779, 520] width 16 height 16
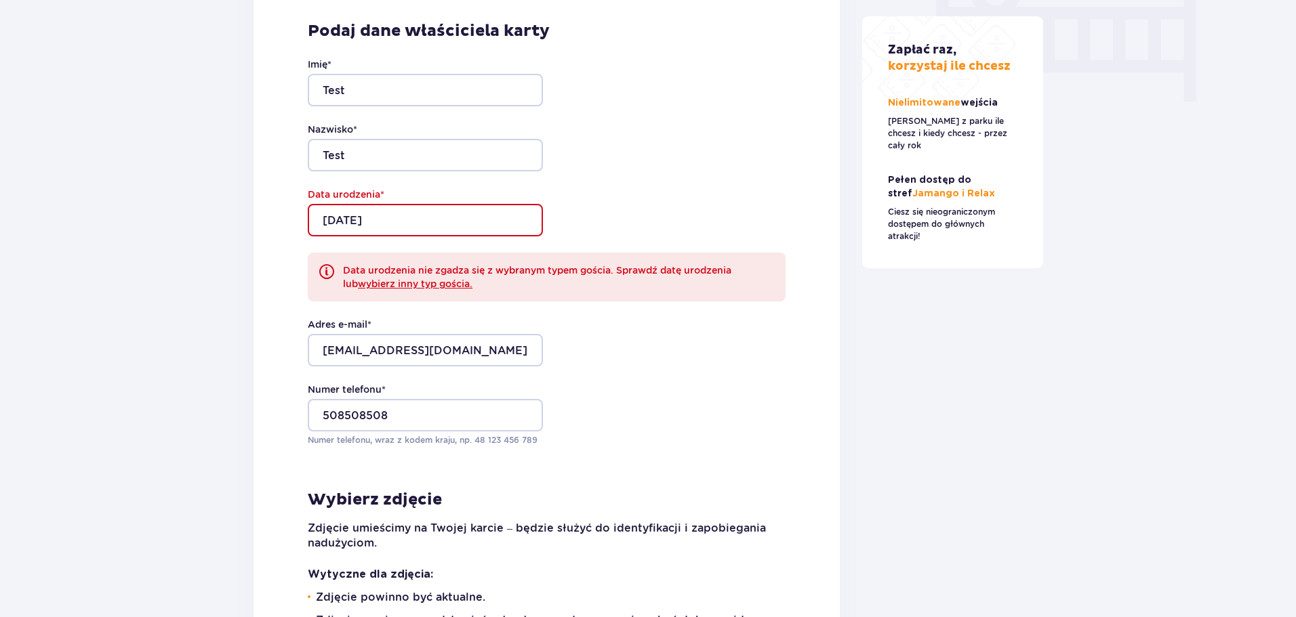
scroll to position [1346, 0]
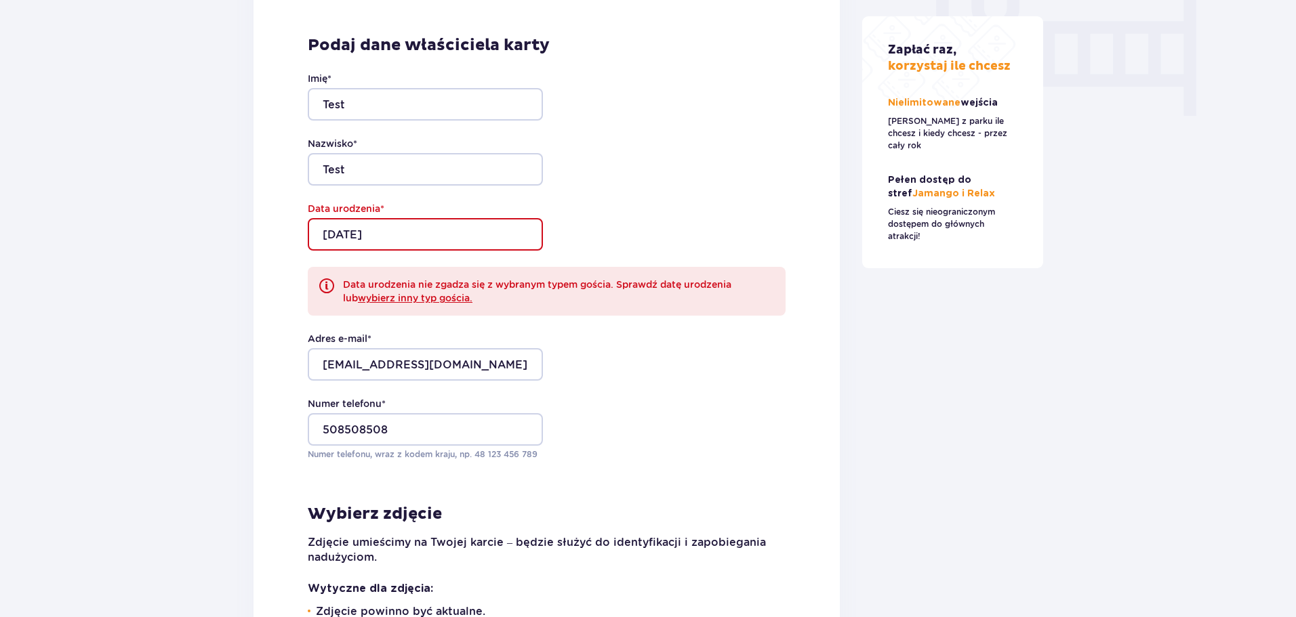
click at [371, 218] on input "12-12-2222" at bounding box center [425, 234] width 235 height 33
click at [372, 218] on input "12-12-2222" at bounding box center [425, 234] width 235 height 33
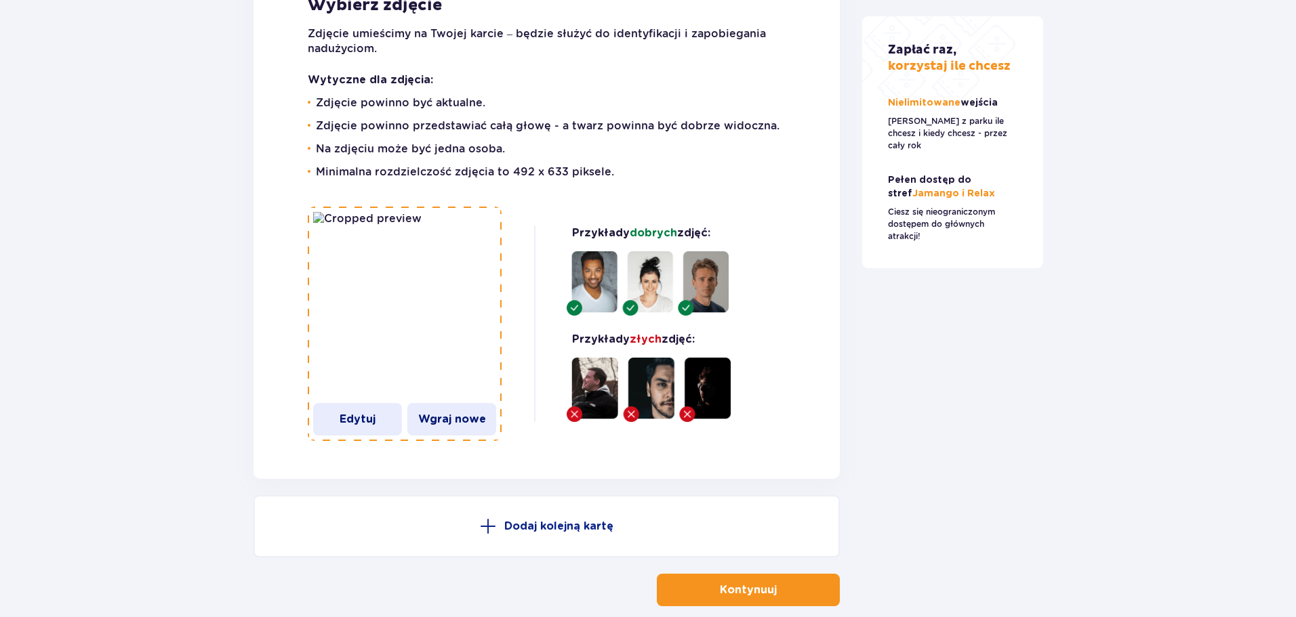
scroll to position [1820, 0]
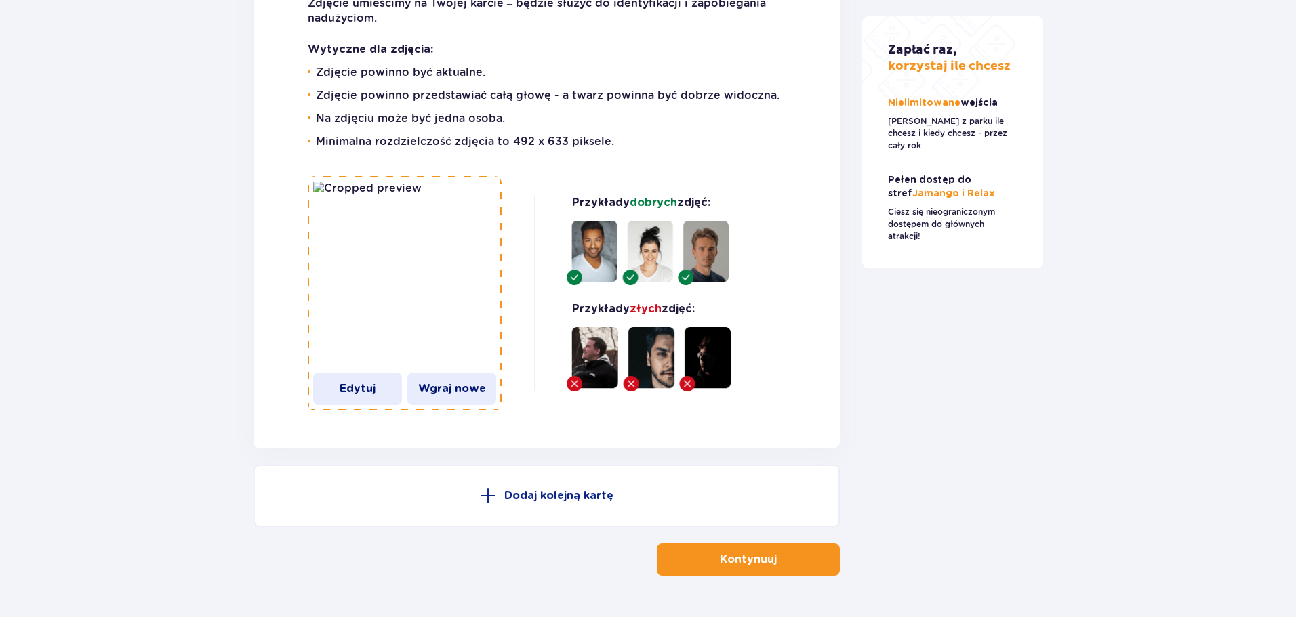
type input "12-12-1992"
click at [684, 576] on button "Kontynuuj" at bounding box center [748, 560] width 183 height 33
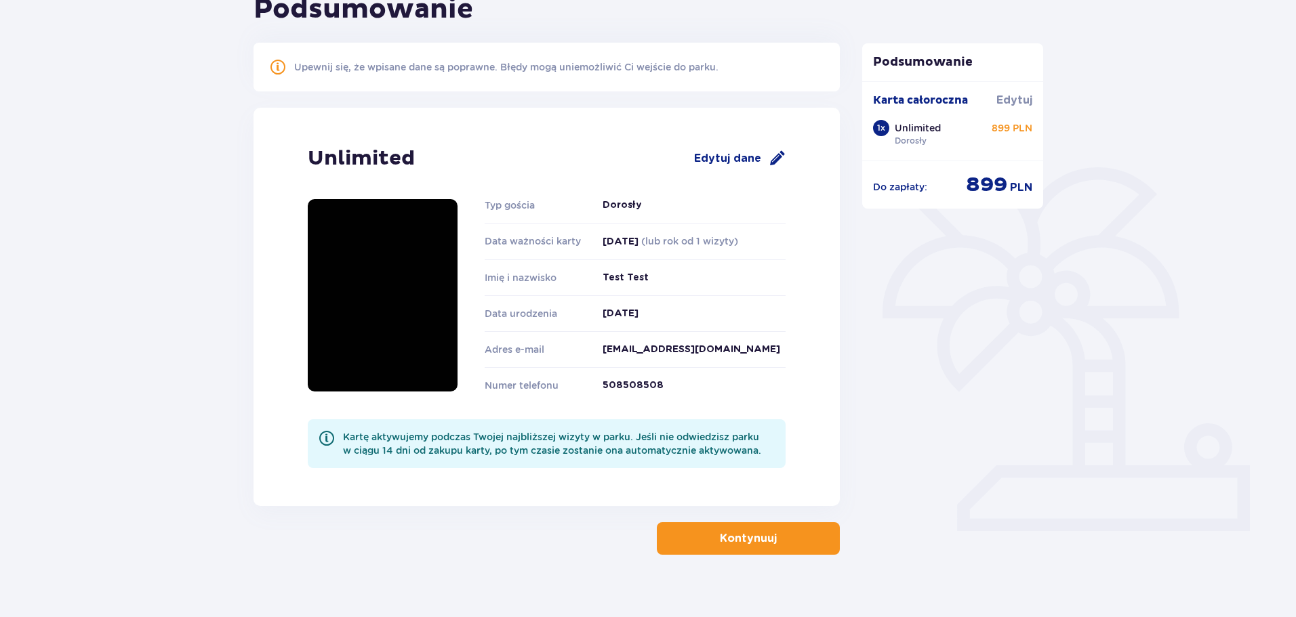
scroll to position [187, 0]
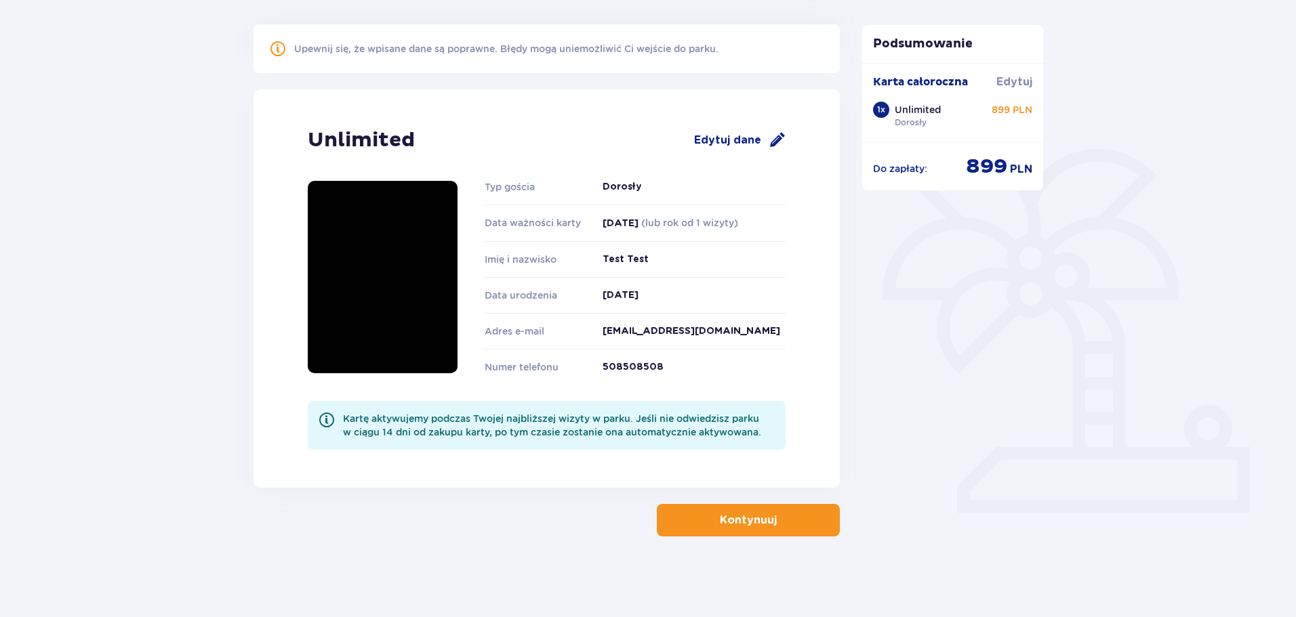
click at [798, 533] on button "Kontynuuj" at bounding box center [748, 520] width 183 height 33
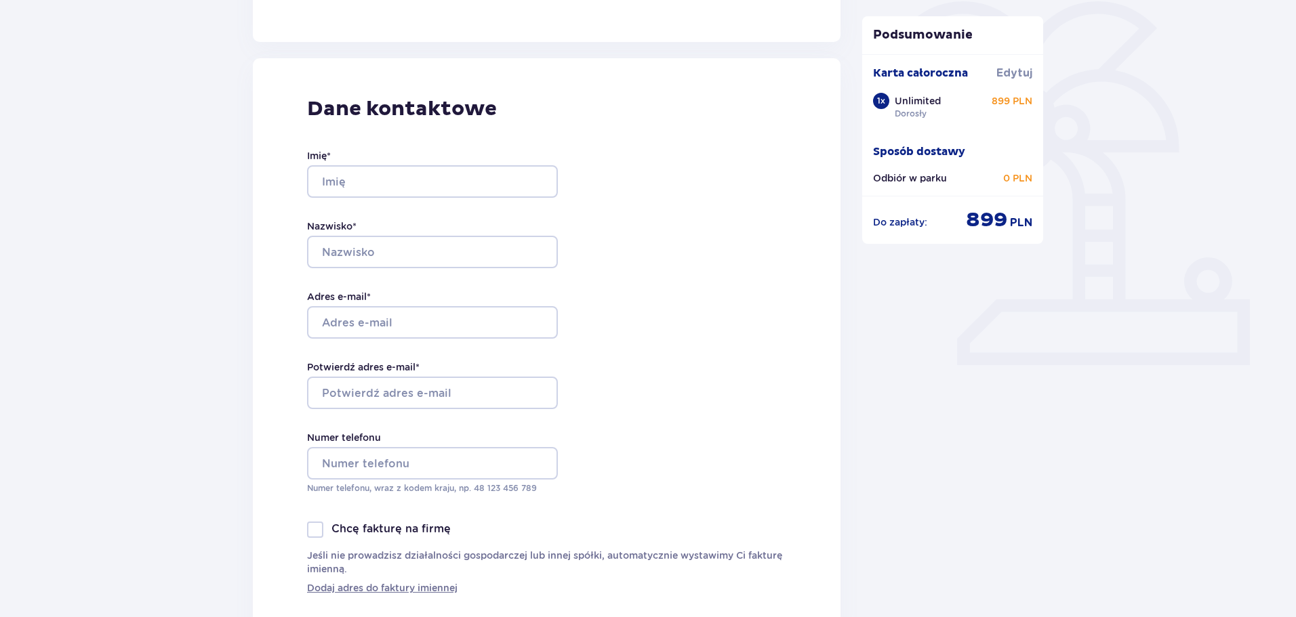
scroll to position [339, 0]
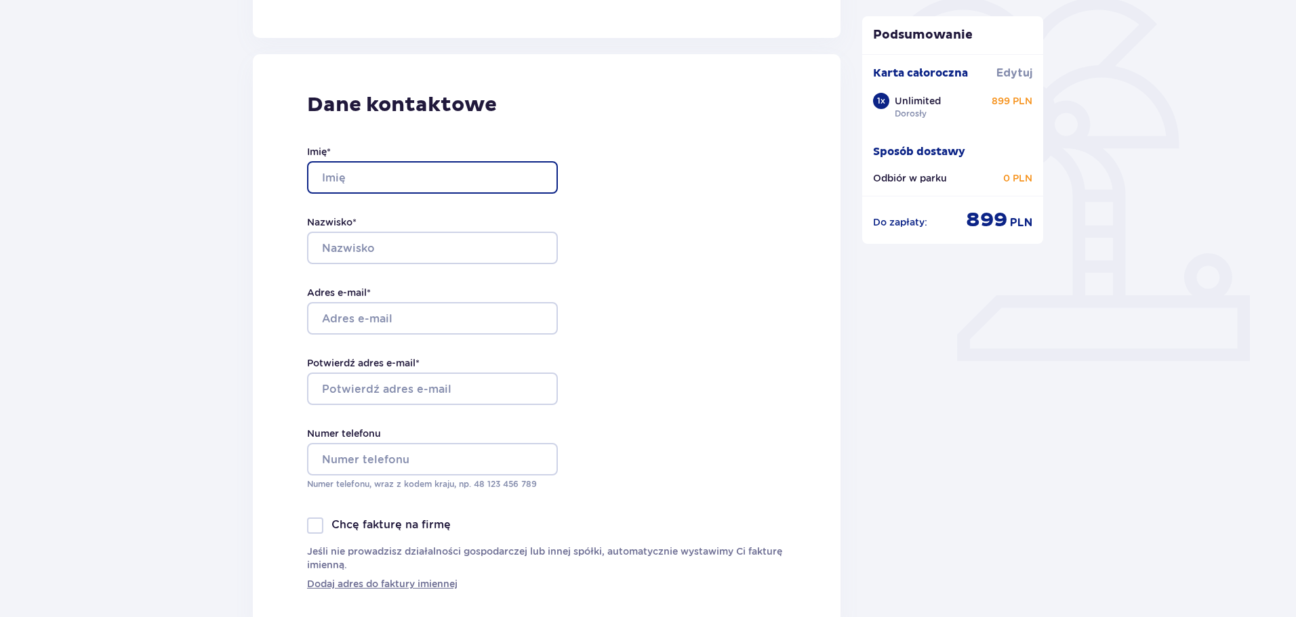
click at [381, 171] on input "Imię *" at bounding box center [432, 177] width 251 height 33
type input "Test"
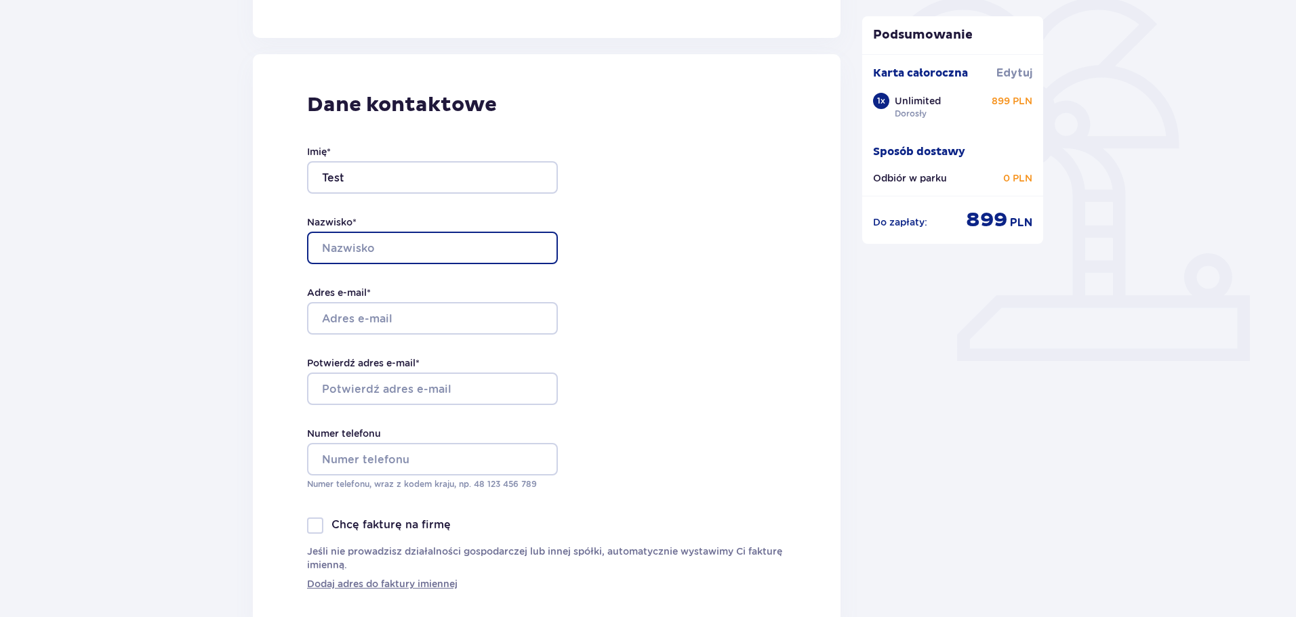
type input "Test"
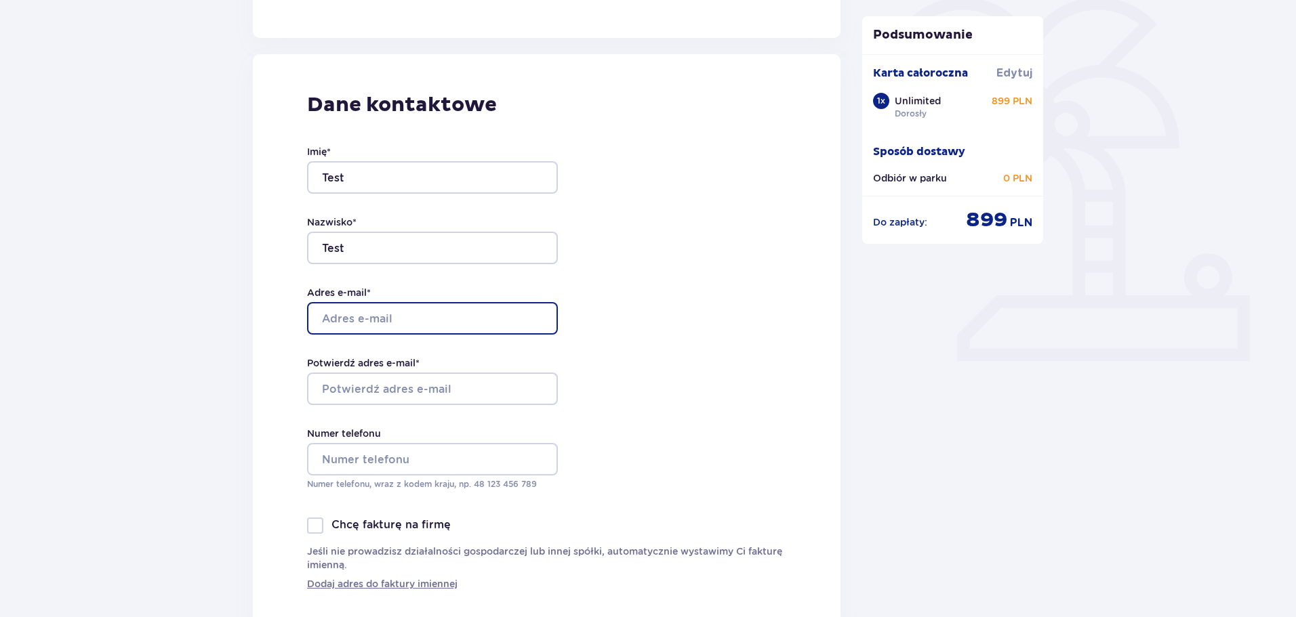
type input "test@tpay.com"
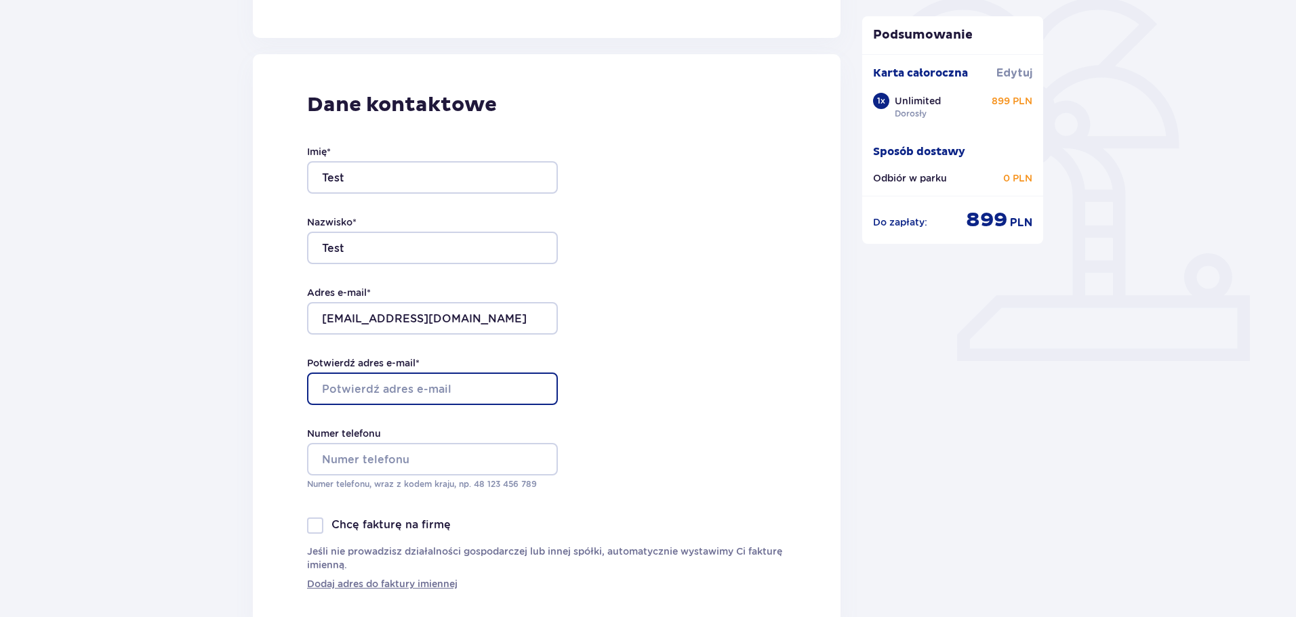
type input "test@tpay.com"
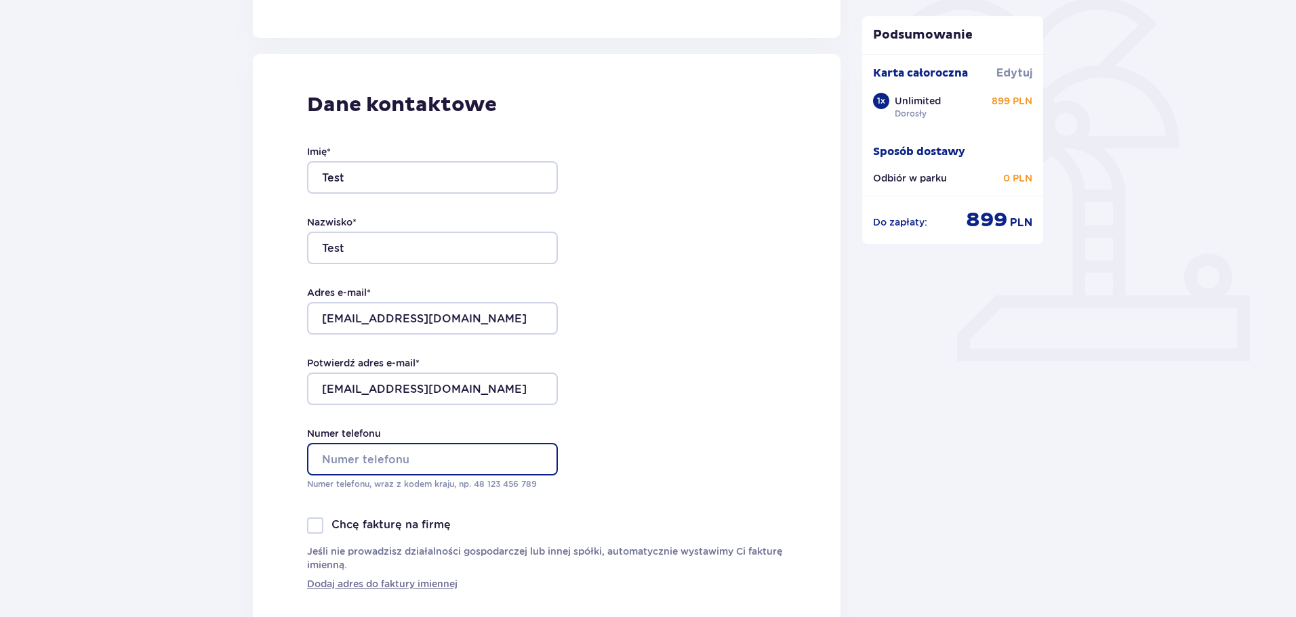
type input "508508508"
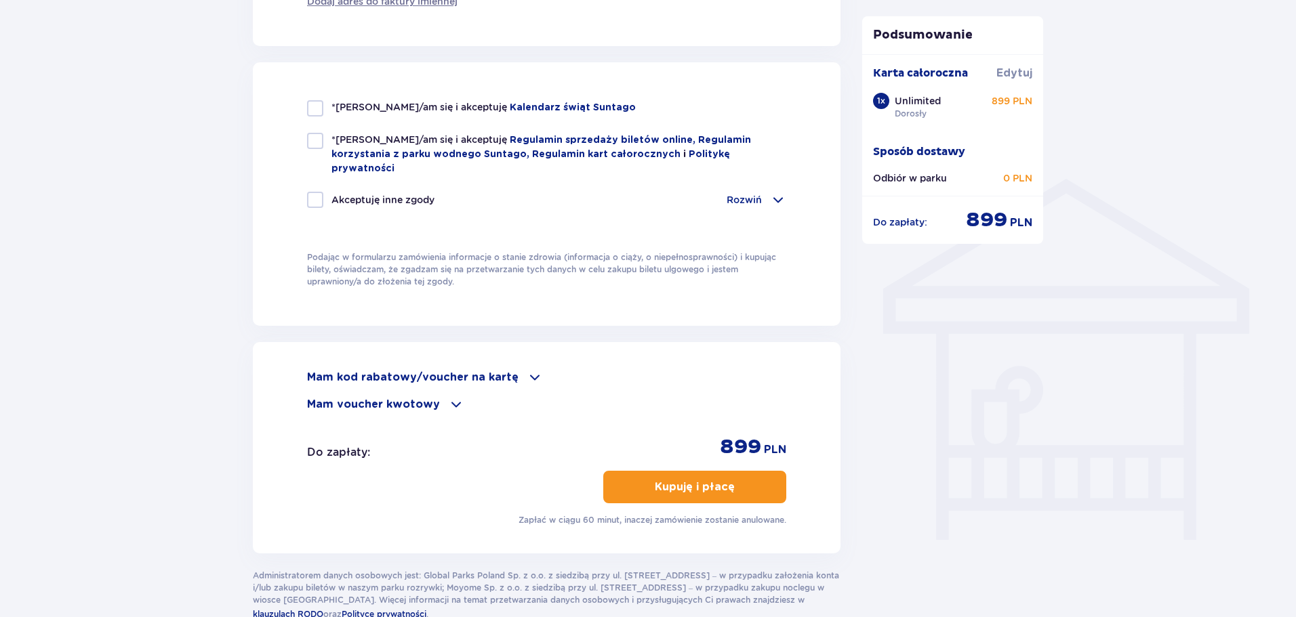
scroll to position [949, 0]
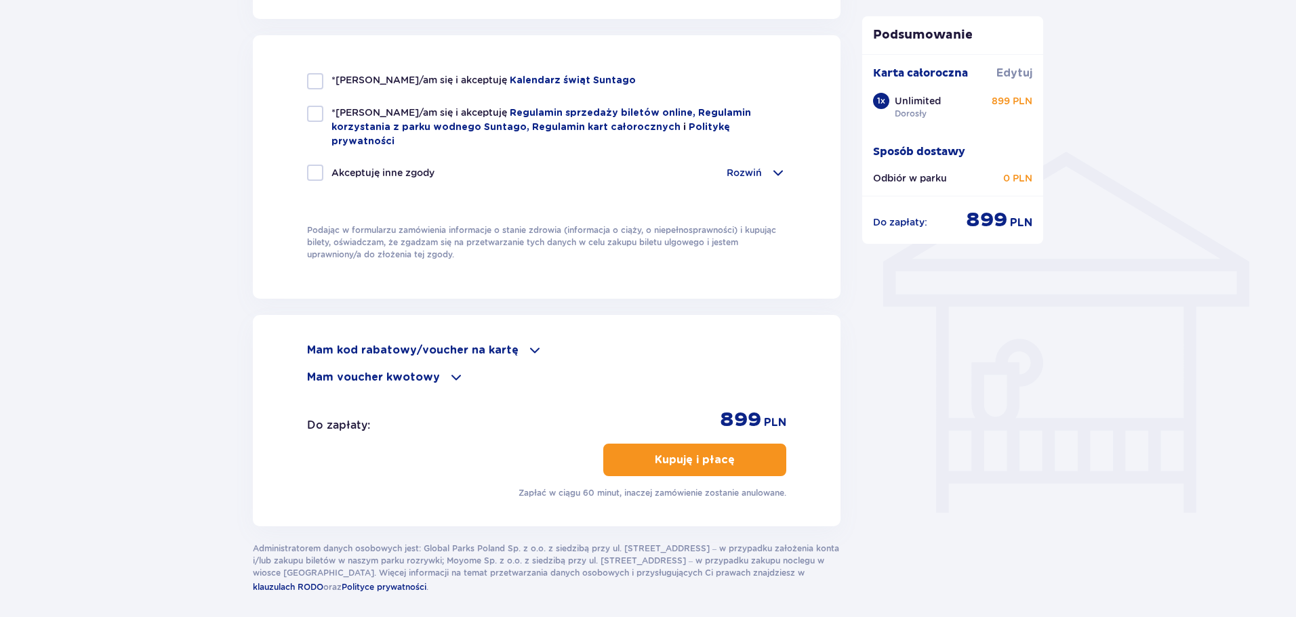
click at [329, 165] on div "Akceptuję inne zgody" at bounding box center [370, 173] width 127 height 16
checkbox input "true"
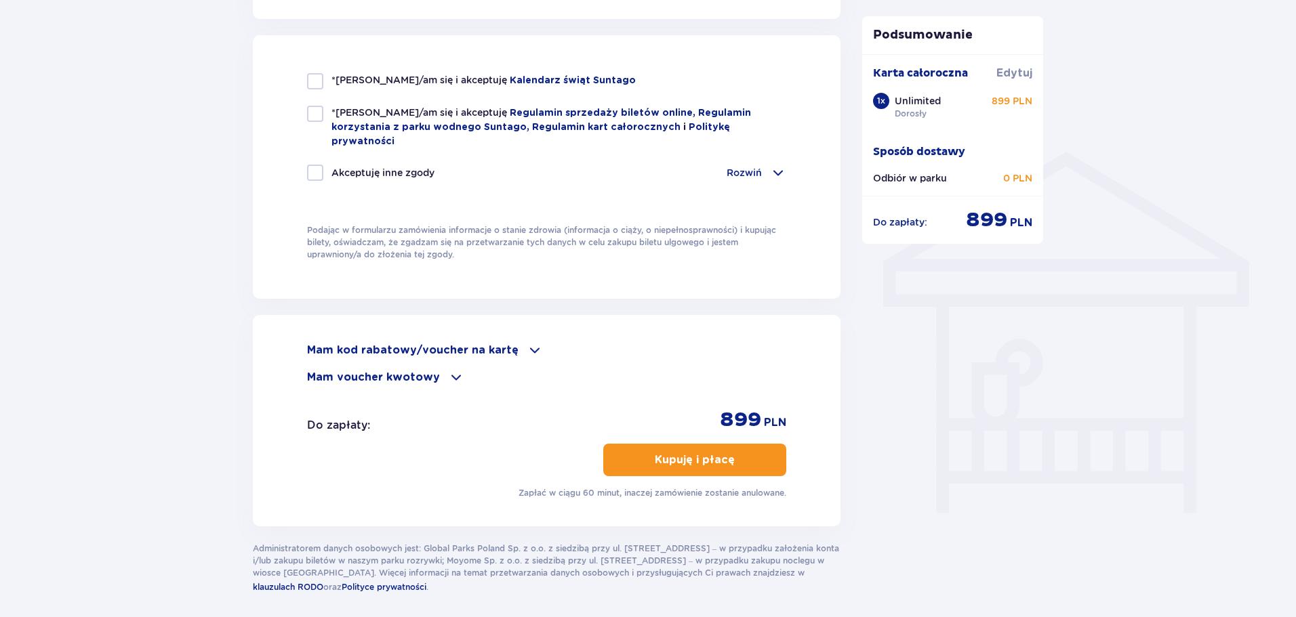
checkbox input "true"
click at [312, 77] on div at bounding box center [315, 81] width 16 height 16
checkbox input "true"
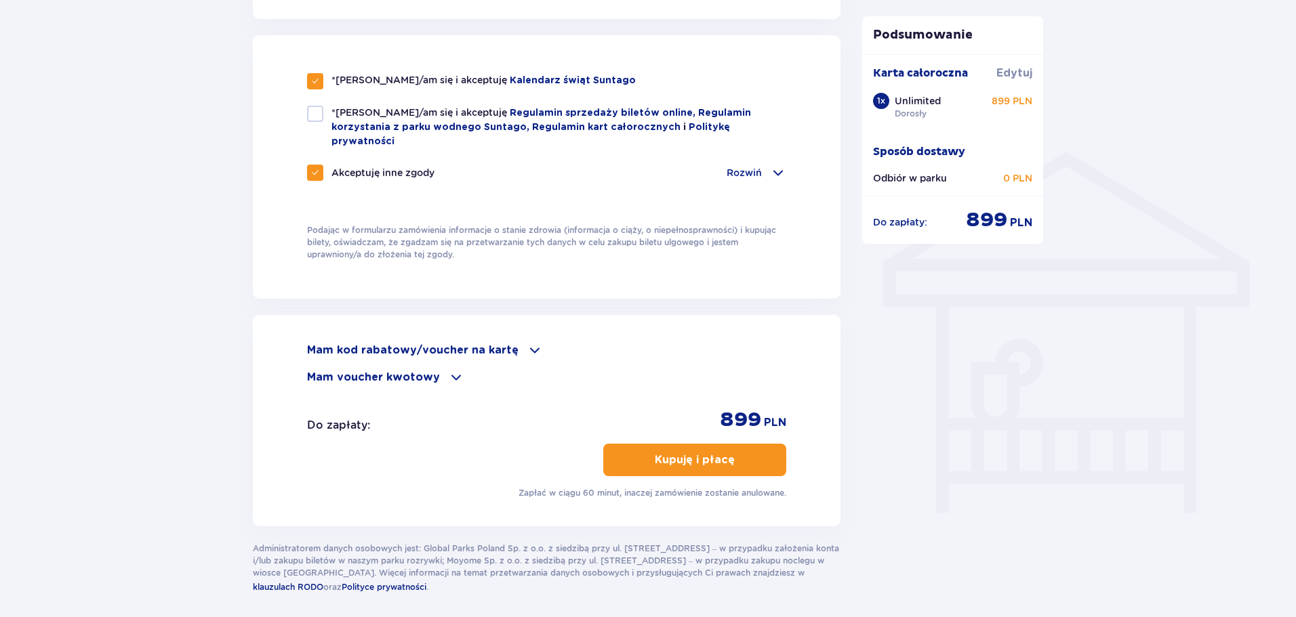
click at [321, 117] on div at bounding box center [315, 114] width 16 height 16
checkbox input "true"
click at [661, 444] on button "Kupuję i płacę" at bounding box center [694, 460] width 183 height 33
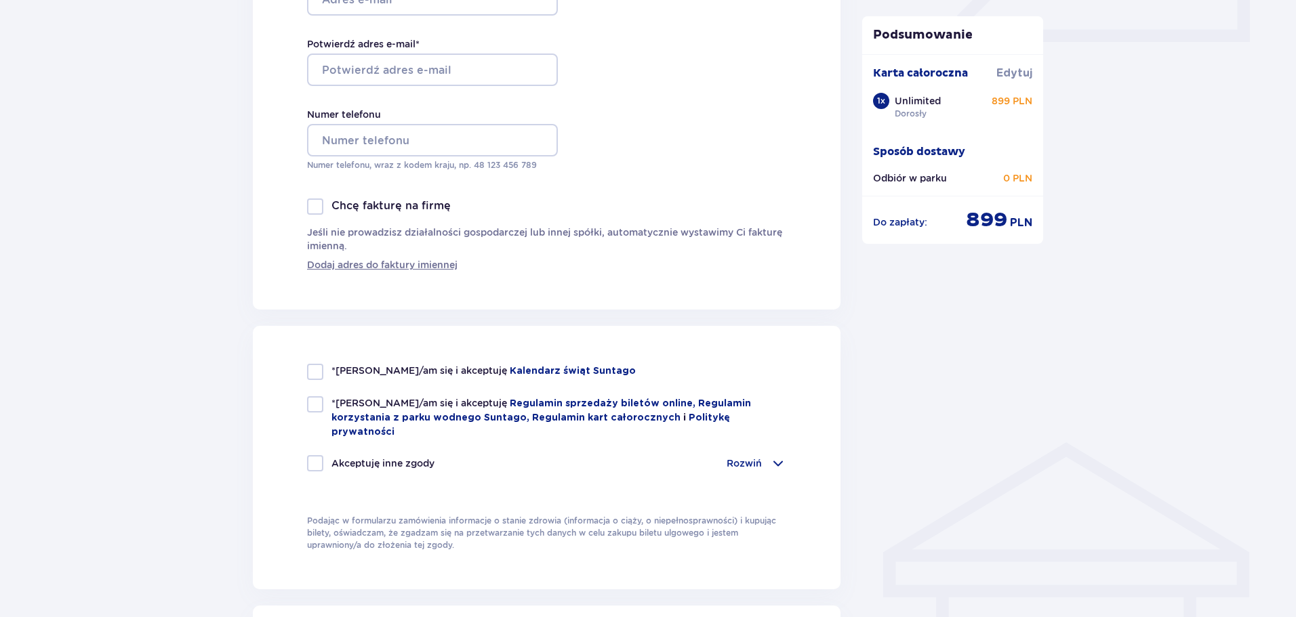
scroll to position [991, 0]
